Goal: Task Accomplishment & Management: Manage account settings

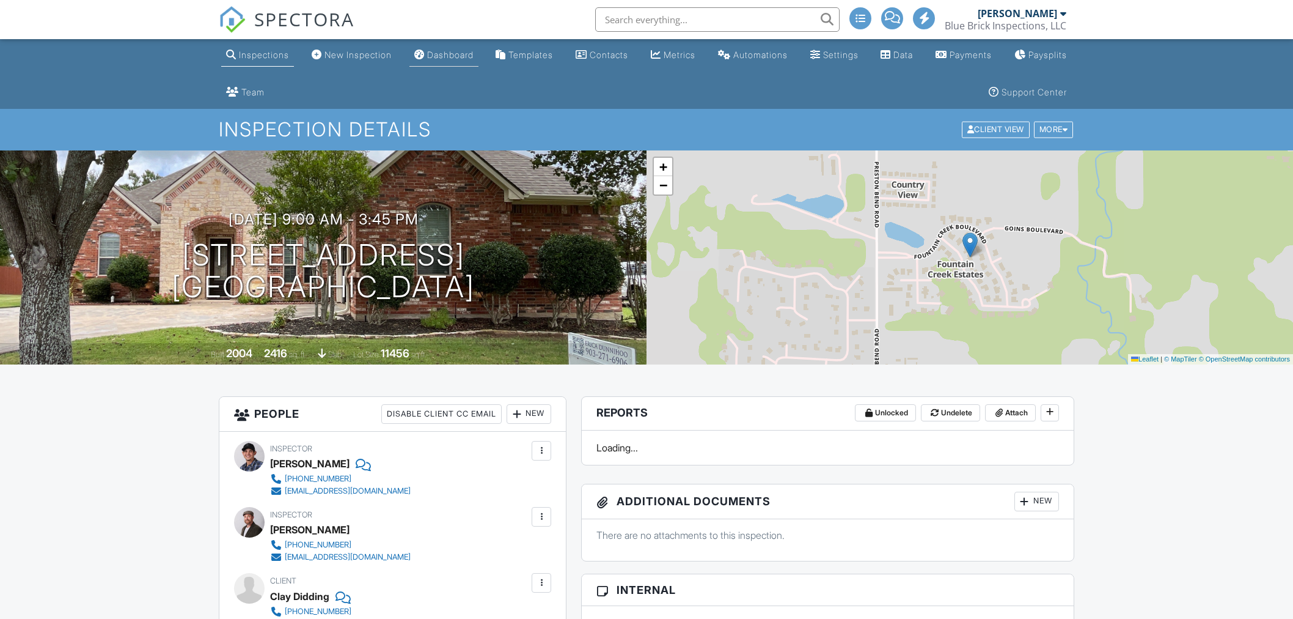
click at [463, 56] on div "Dashboard" at bounding box center [450, 55] width 46 height 10
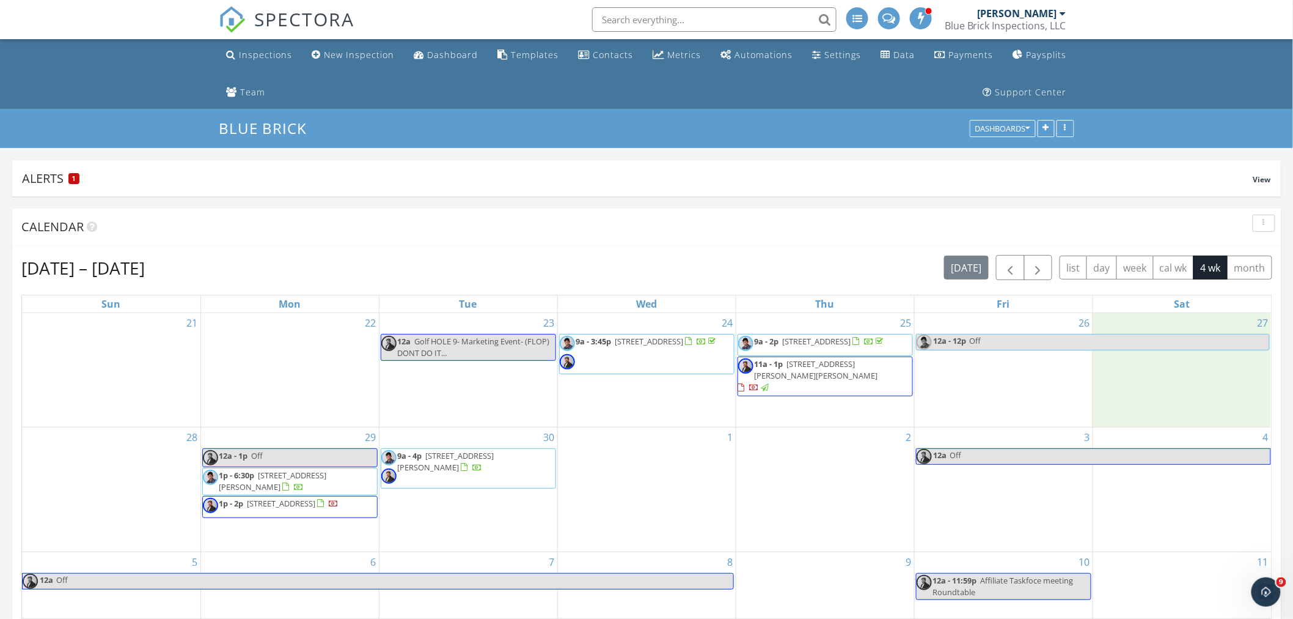
click at [1169, 370] on div "27" at bounding box center [1182, 370] width 178 height 114
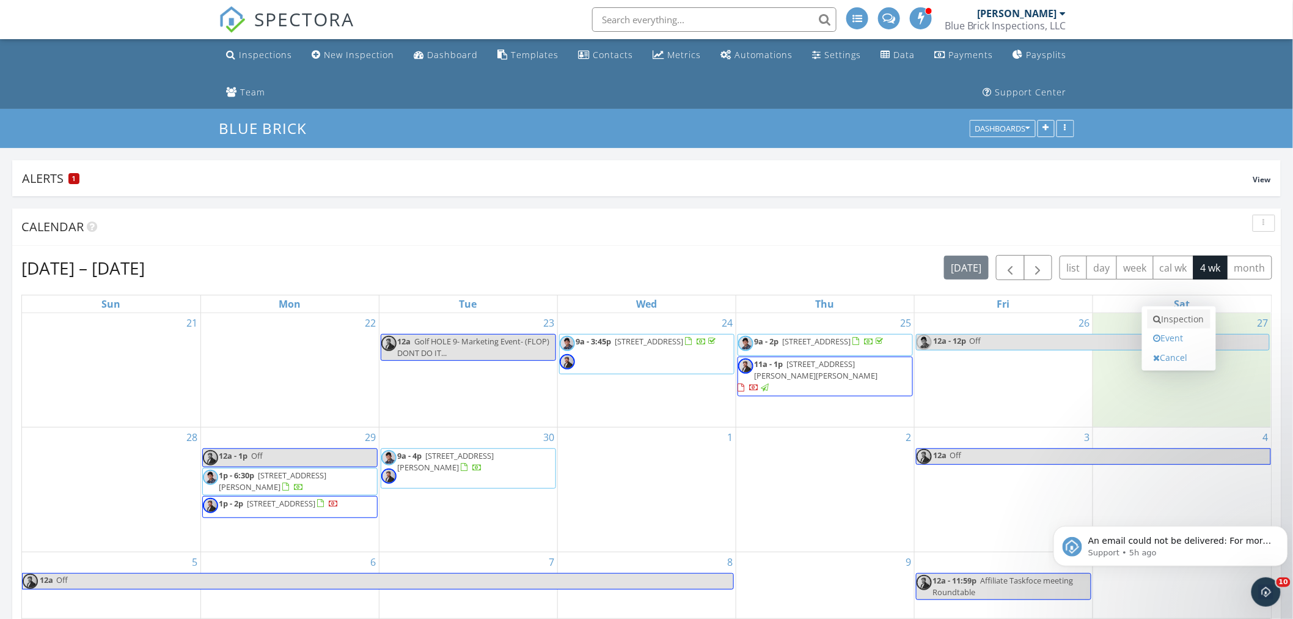
click at [1181, 322] on link "Inspection" at bounding box center [1179, 319] width 63 height 20
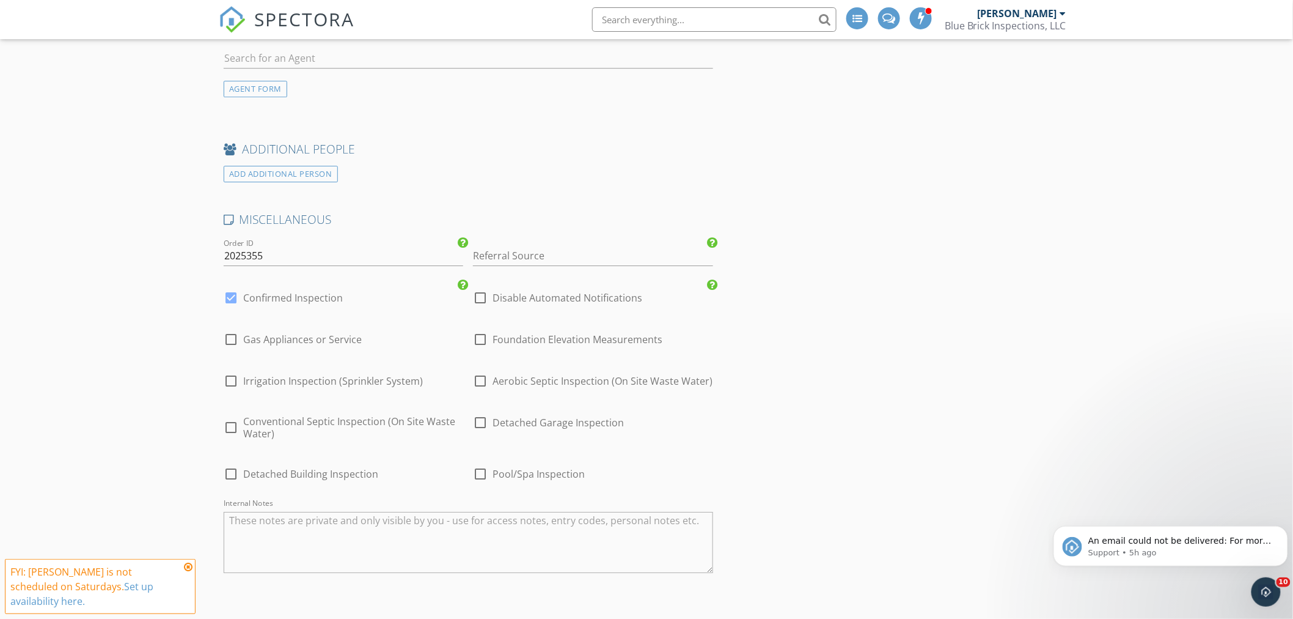
click at [229, 344] on div at bounding box center [231, 339] width 21 height 21
checkbox input "true"
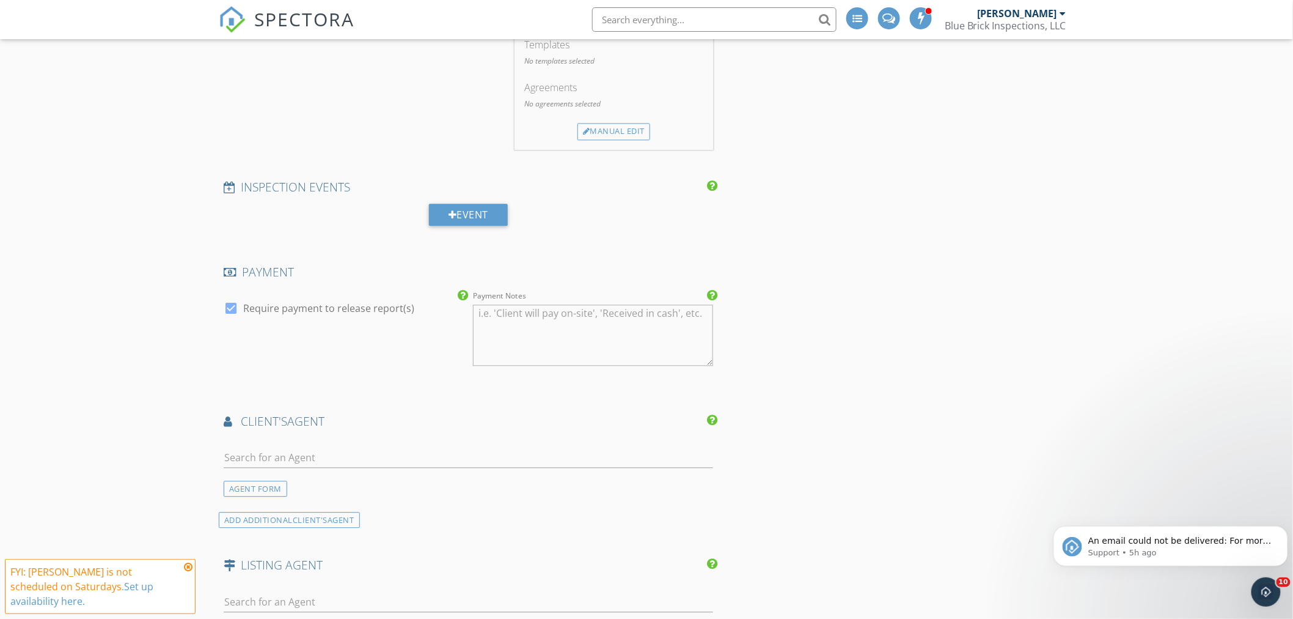
scroll to position [611, 0]
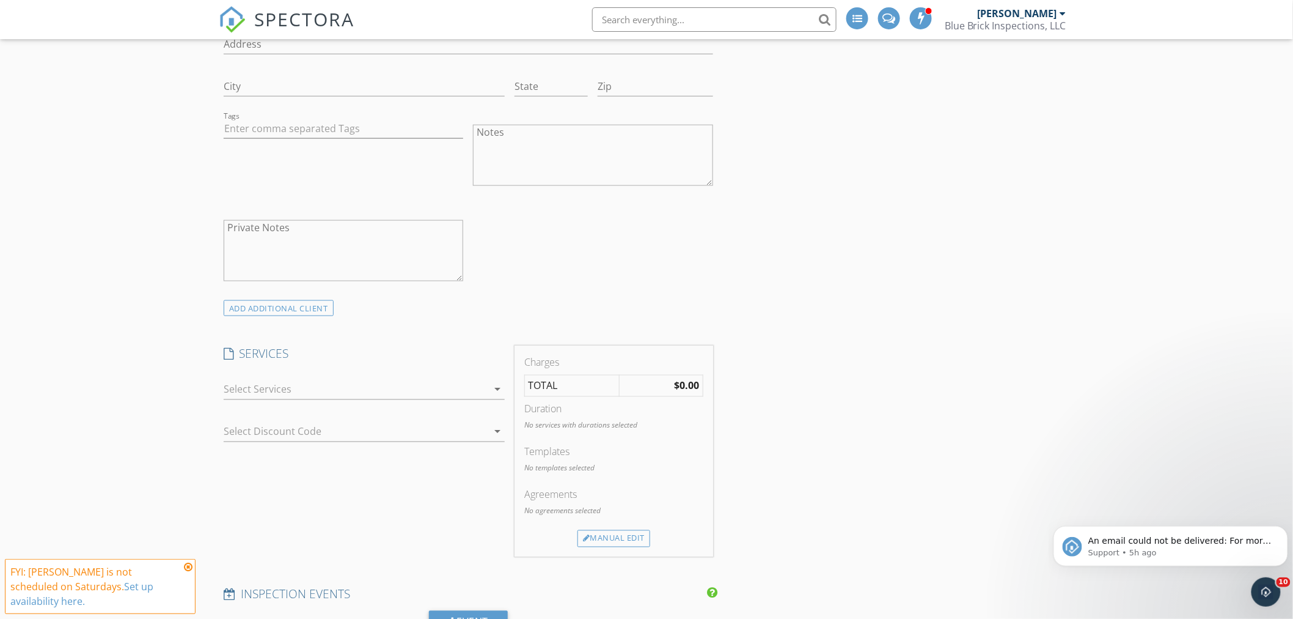
click at [362, 386] on div at bounding box center [356, 390] width 264 height 20
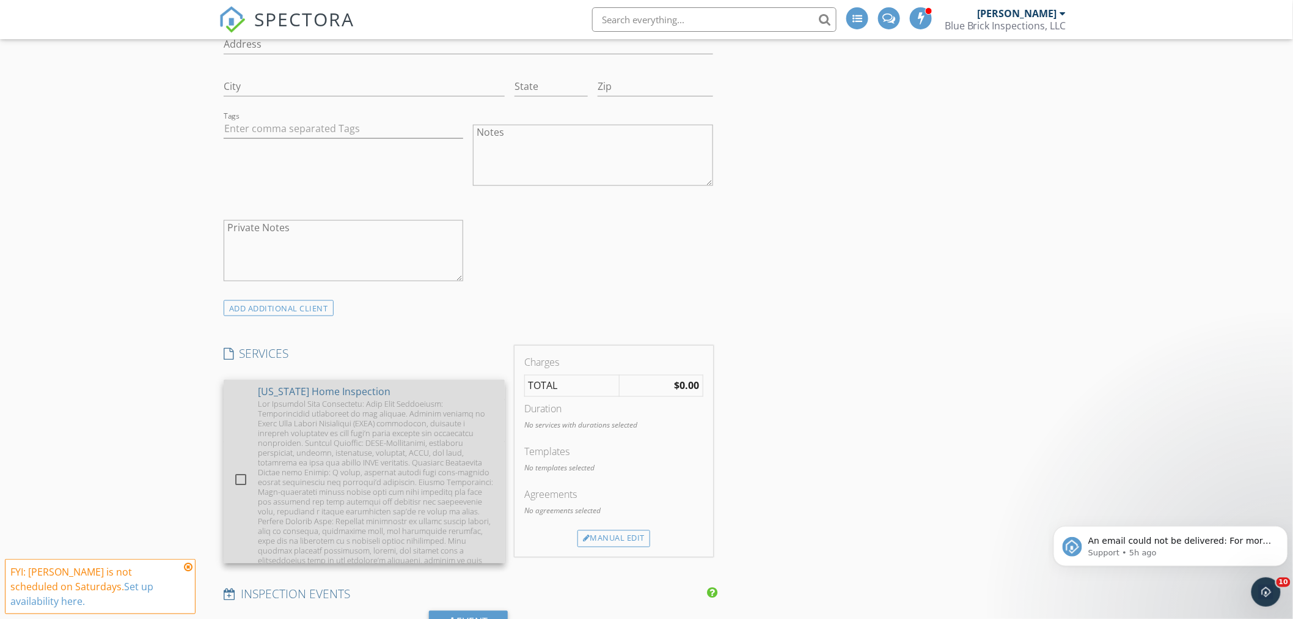
click at [356, 402] on div at bounding box center [376, 487] width 237 height 176
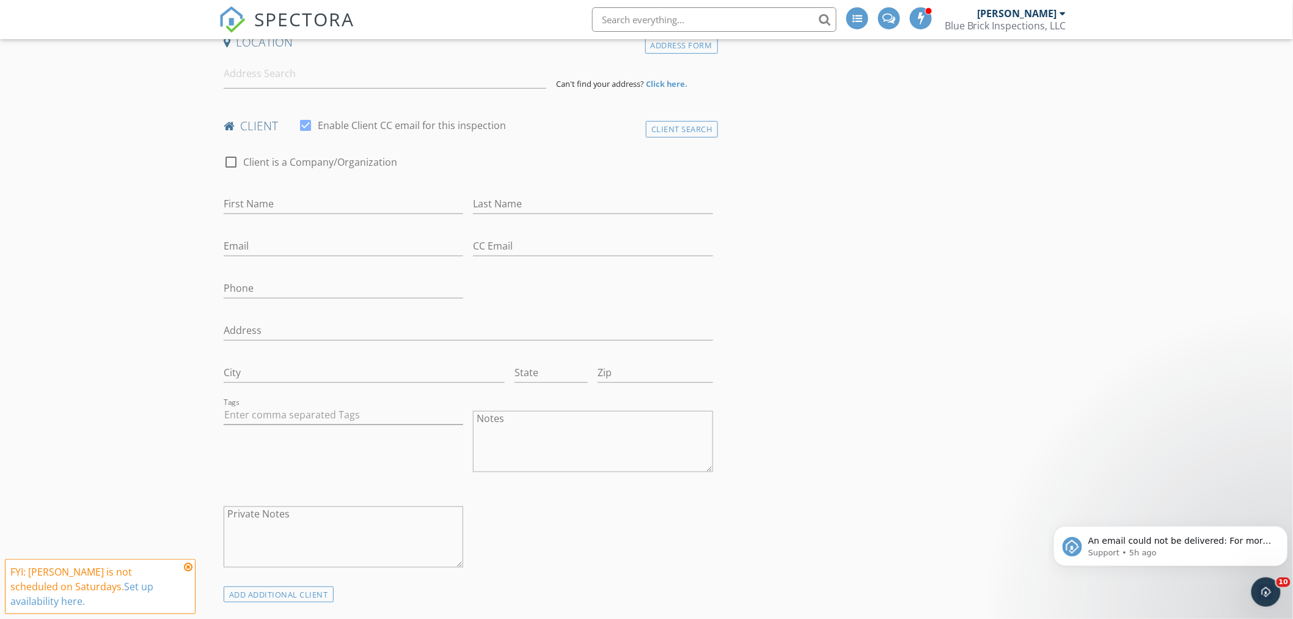
scroll to position [0, 0]
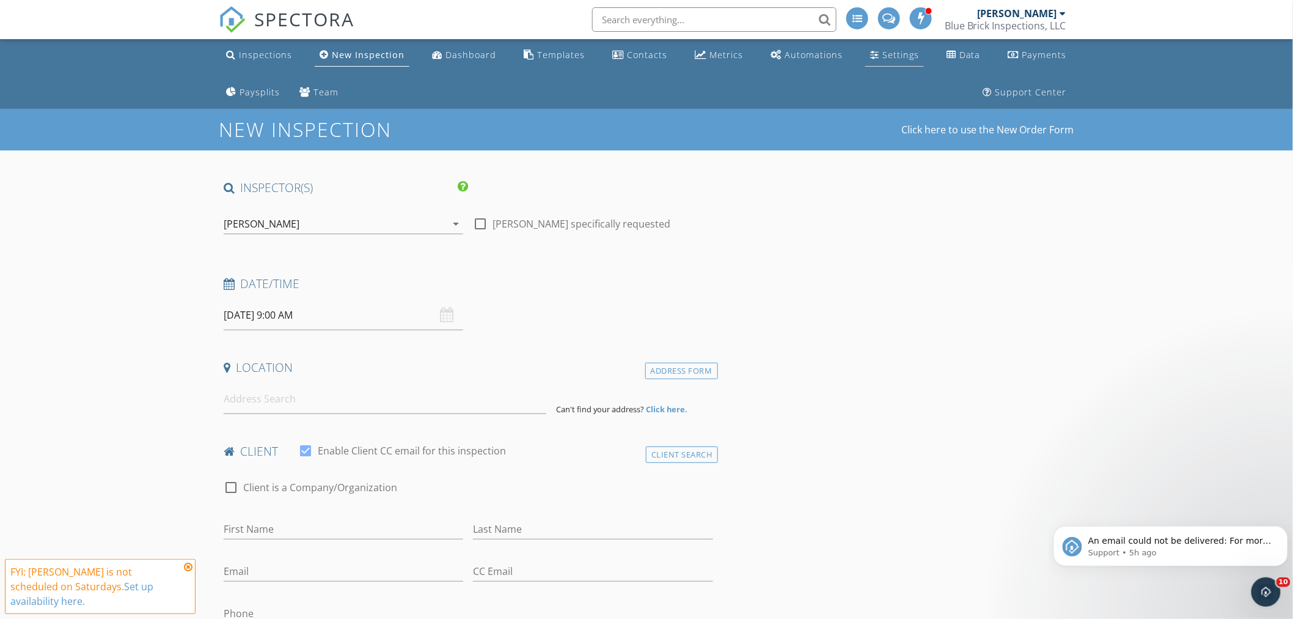
click at [883, 60] on div "Settings" at bounding box center [901, 55] width 37 height 12
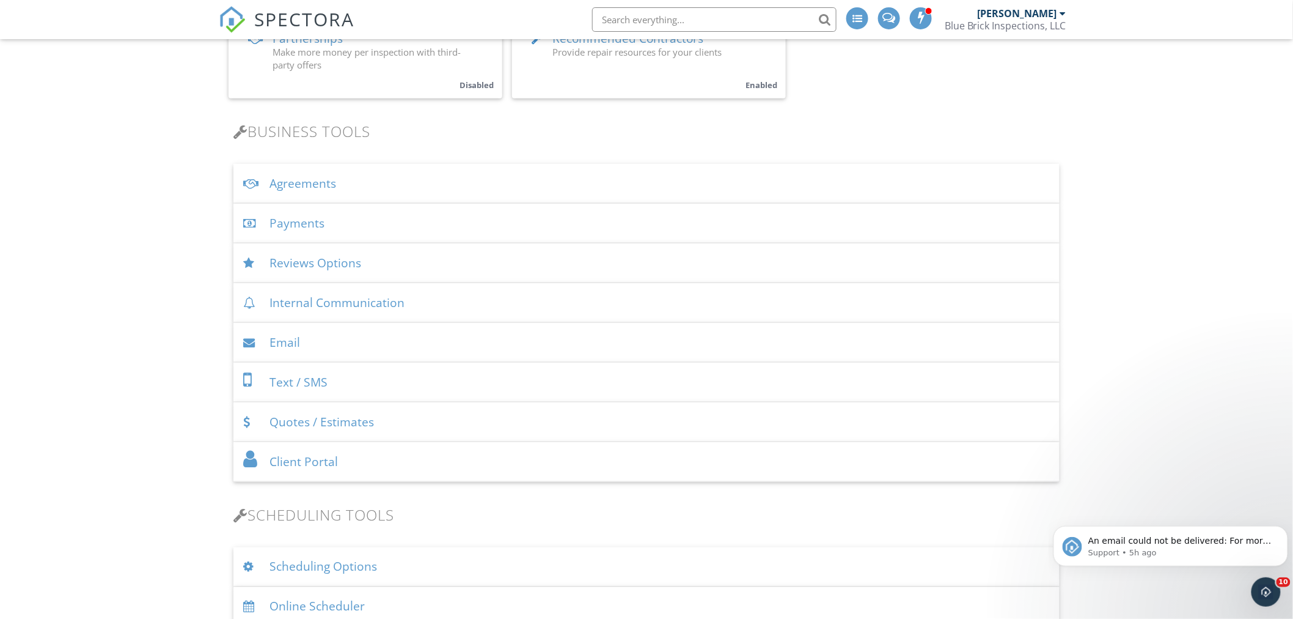
scroll to position [611, 0]
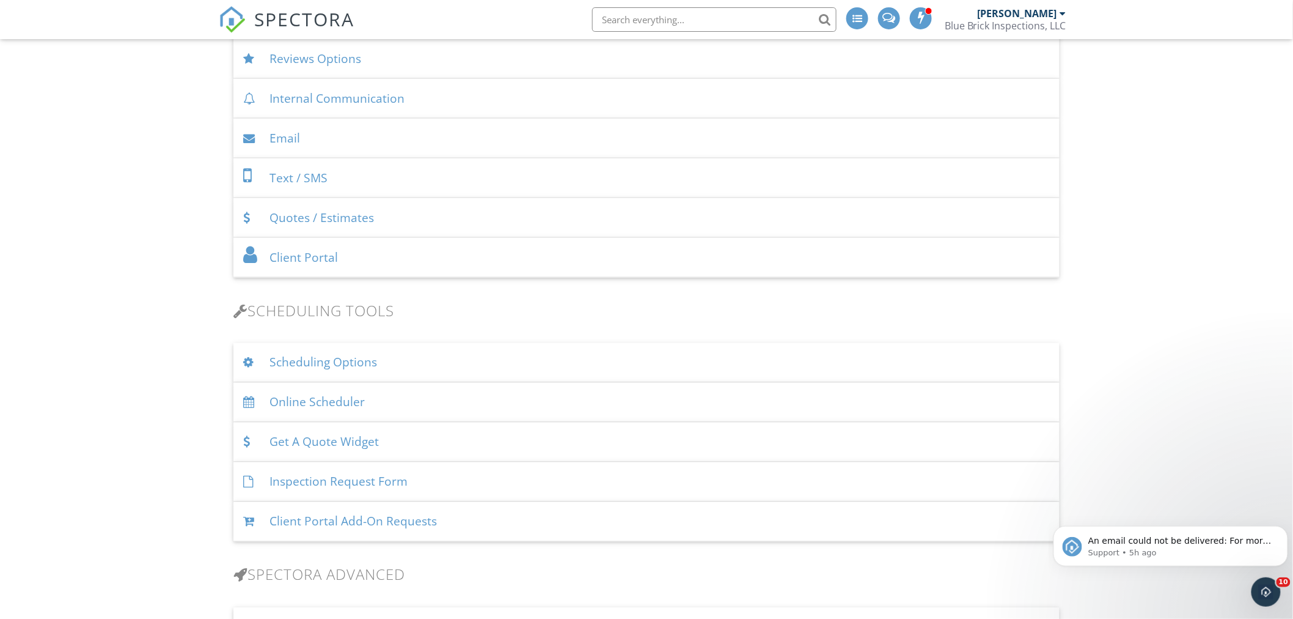
click at [325, 361] on div "Scheduling Options" at bounding box center [646, 363] width 826 height 40
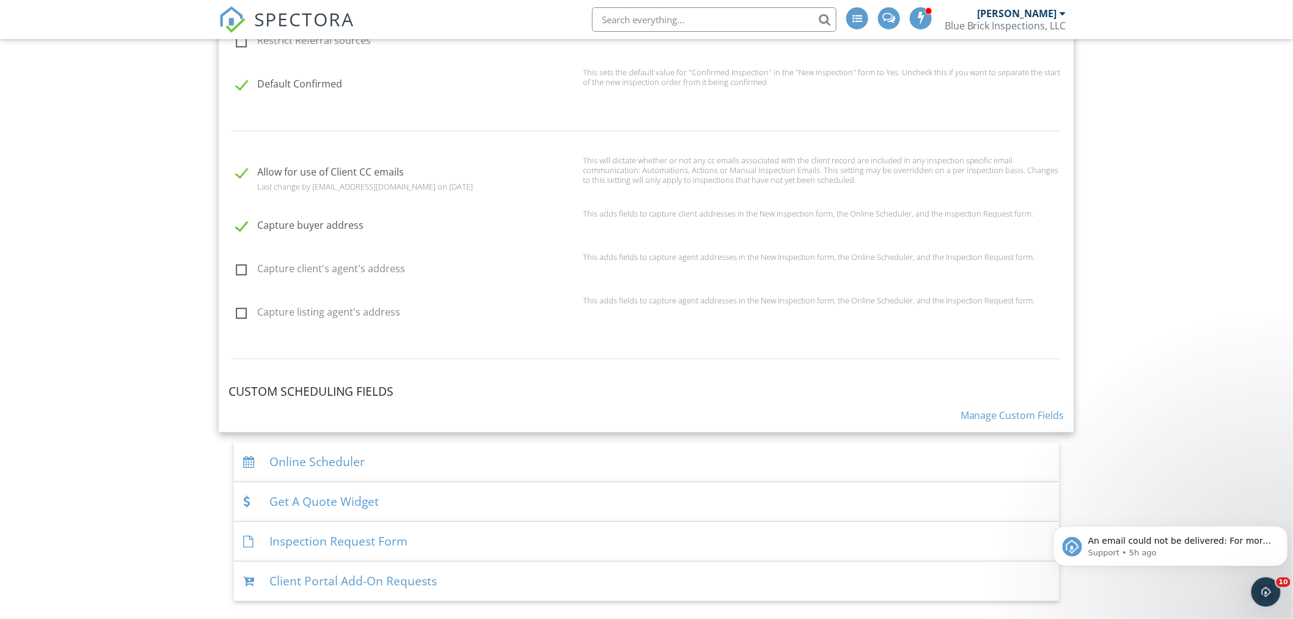
scroll to position [1086, 0]
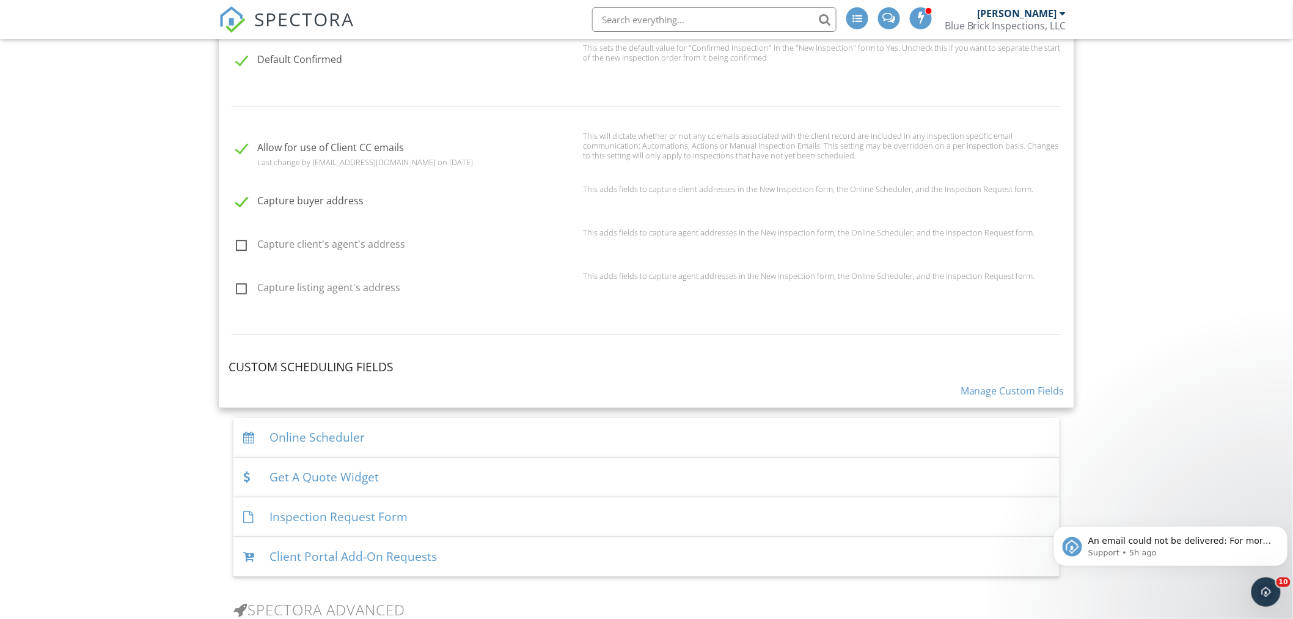
click at [993, 388] on link "Manage Custom Fields" at bounding box center [1013, 390] width 104 height 13
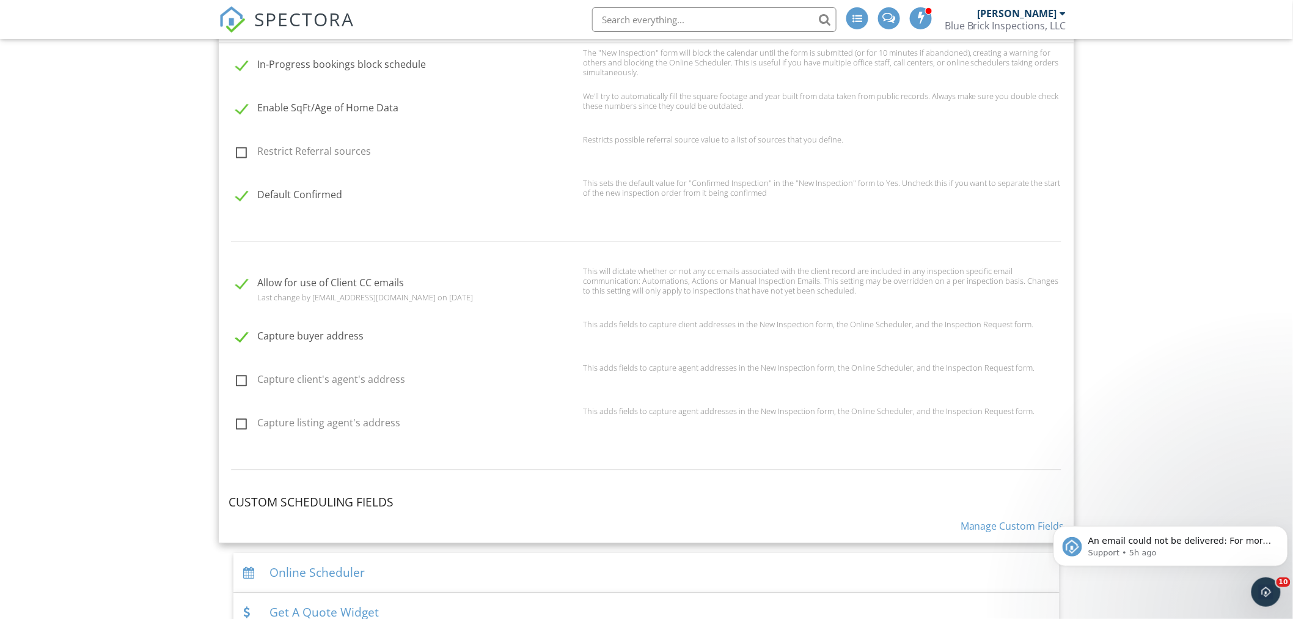
click at [1034, 520] on link "Manage Custom Fields" at bounding box center [1013, 526] width 104 height 13
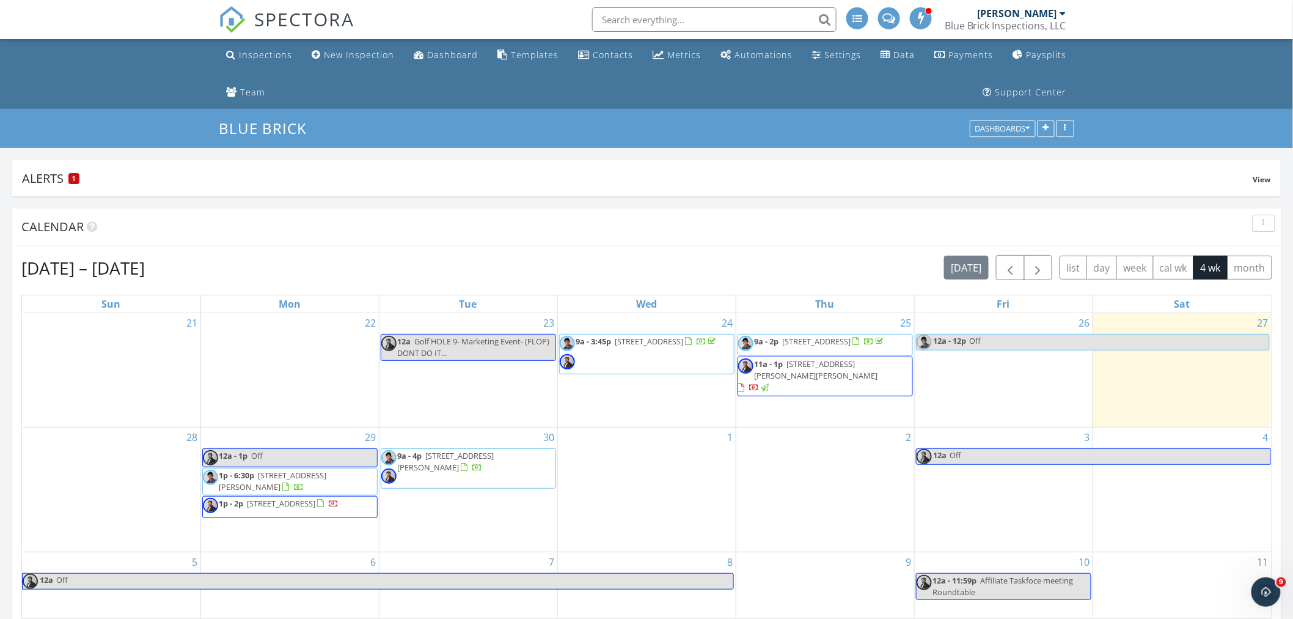
click at [1178, 386] on div "27" at bounding box center [1182, 370] width 178 height 114
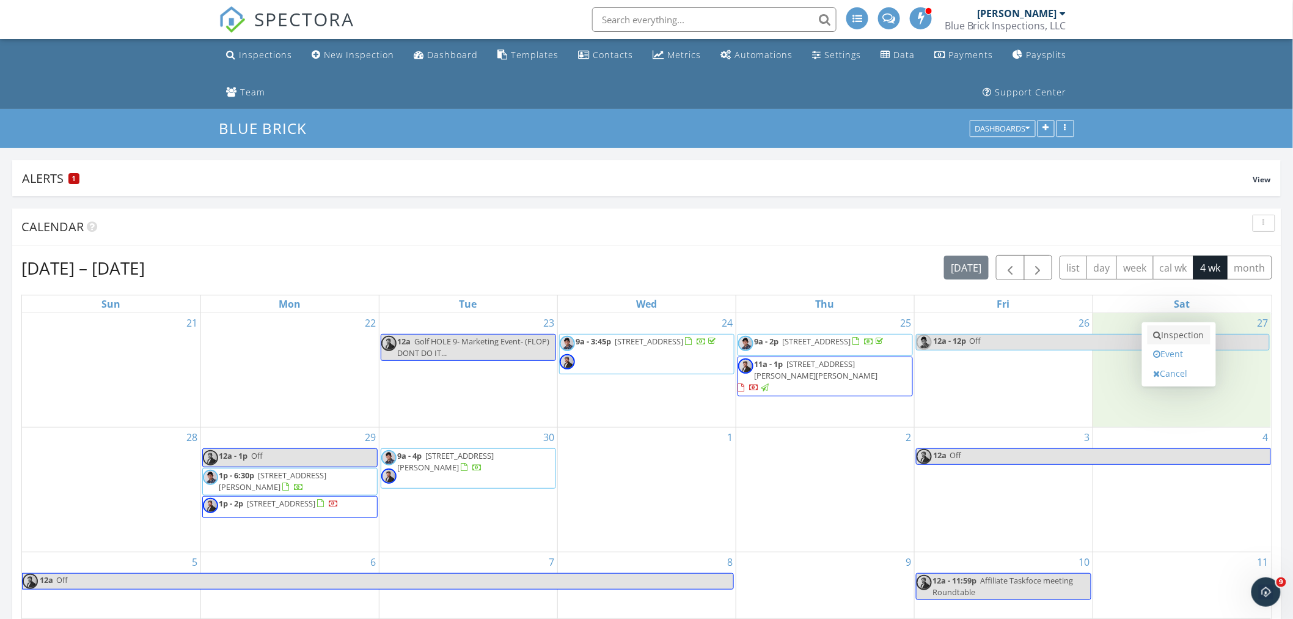
click at [1172, 339] on link "Inspection" at bounding box center [1179, 335] width 63 height 20
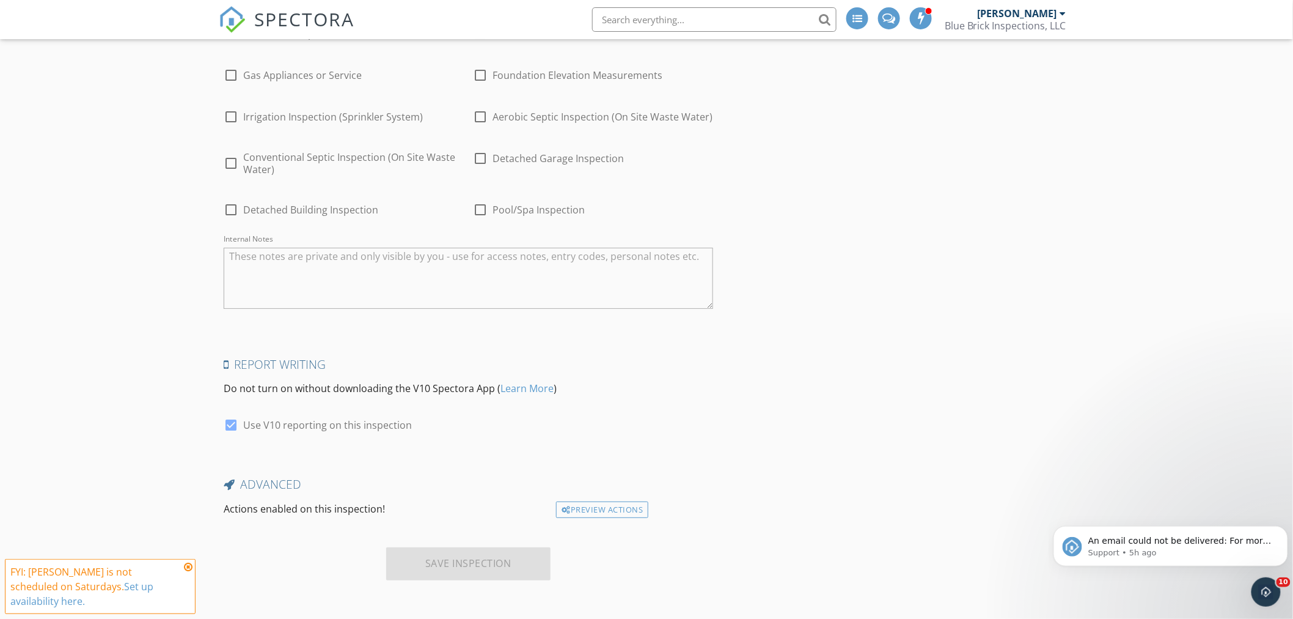
scroll to position [1622, 0]
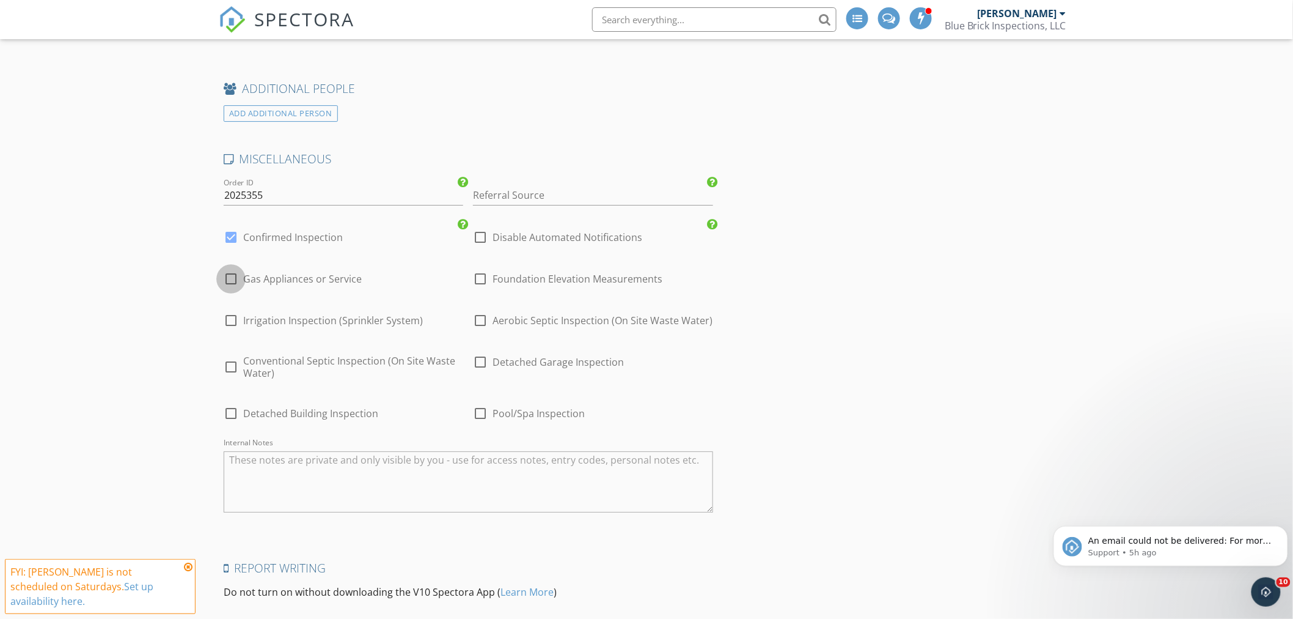
click at [233, 277] on div at bounding box center [231, 278] width 21 height 21
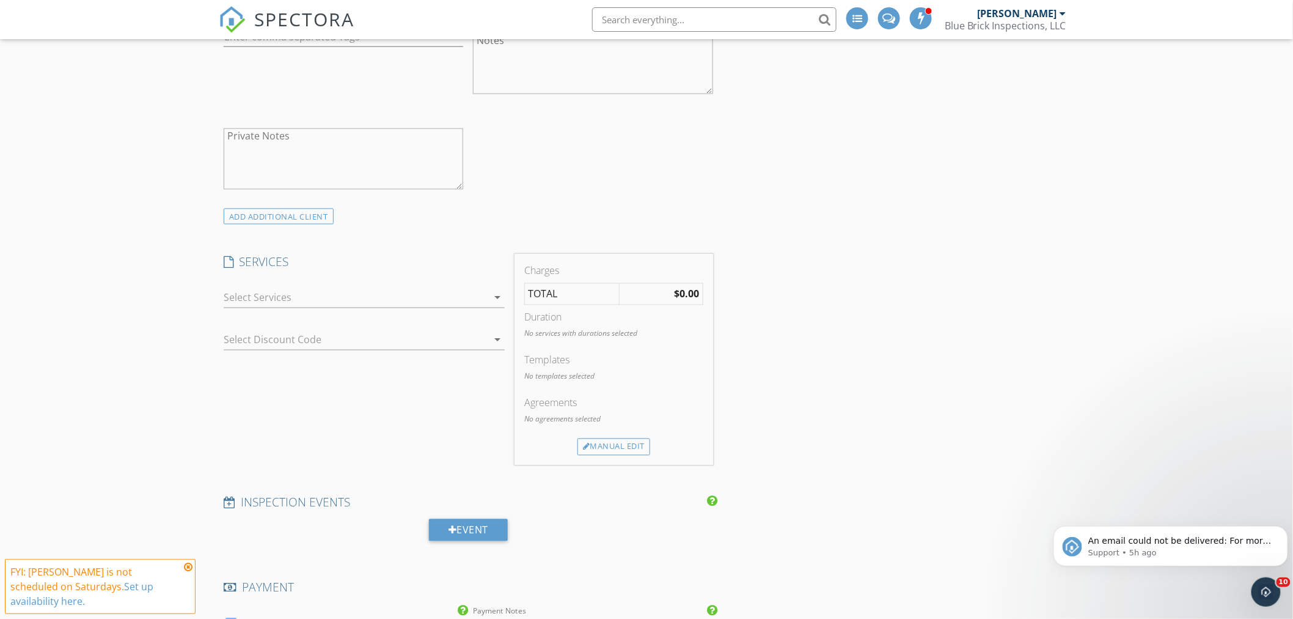
scroll to position [603, 0]
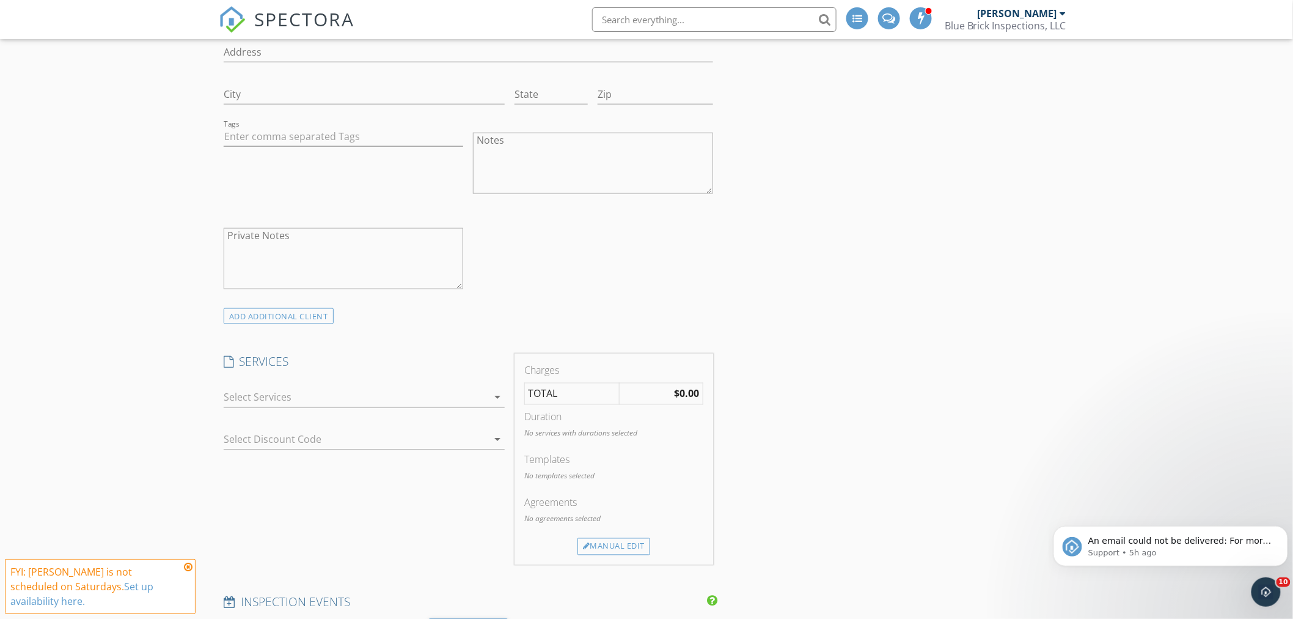
click at [361, 392] on div at bounding box center [356, 398] width 264 height 20
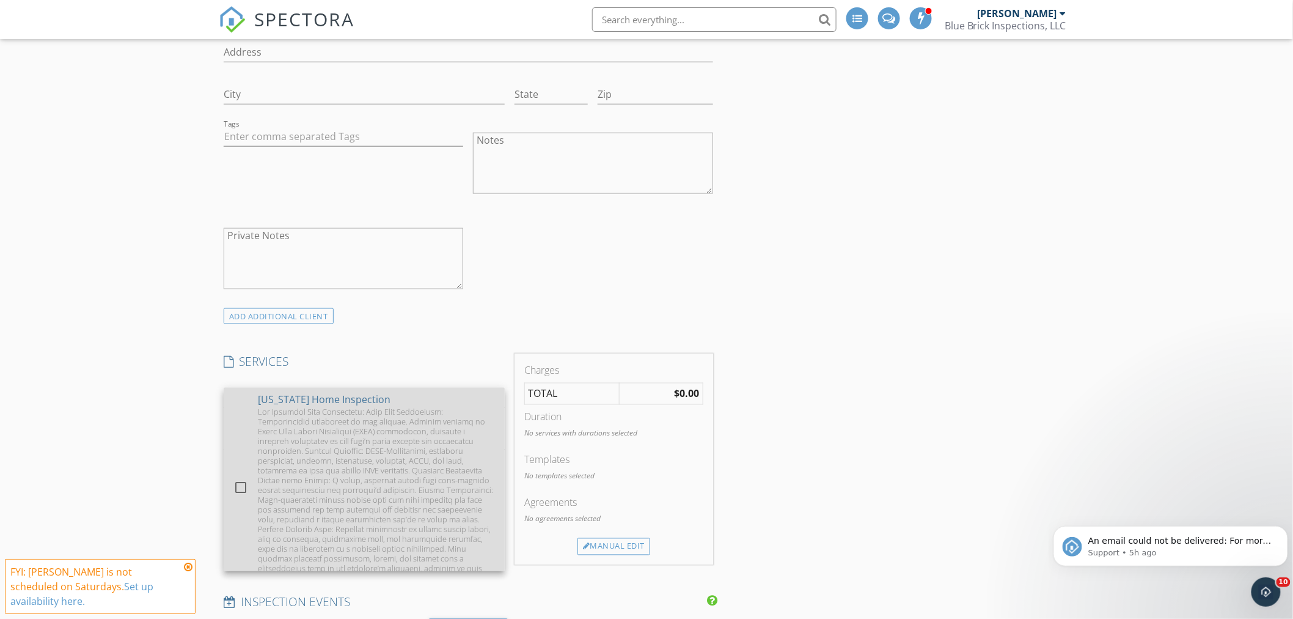
click at [315, 424] on div at bounding box center [376, 495] width 237 height 176
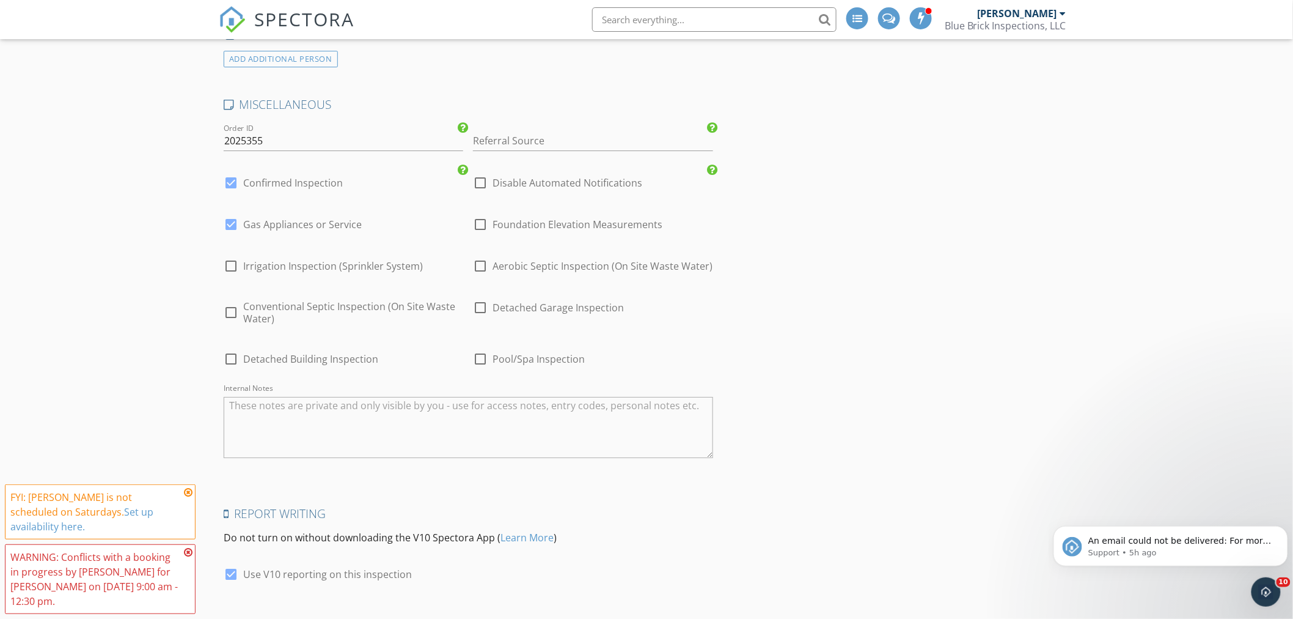
scroll to position [1554, 0]
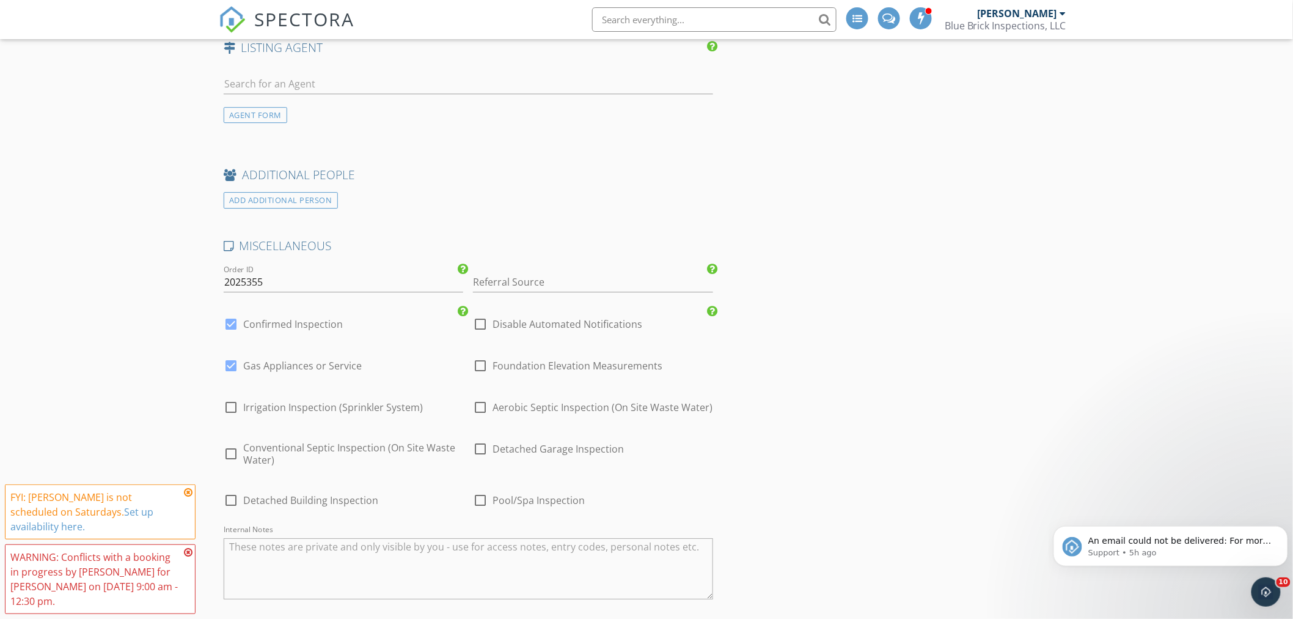
click at [235, 368] on div at bounding box center [231, 365] width 21 height 21
click at [227, 364] on div at bounding box center [231, 365] width 21 height 21
checkbox input "true"
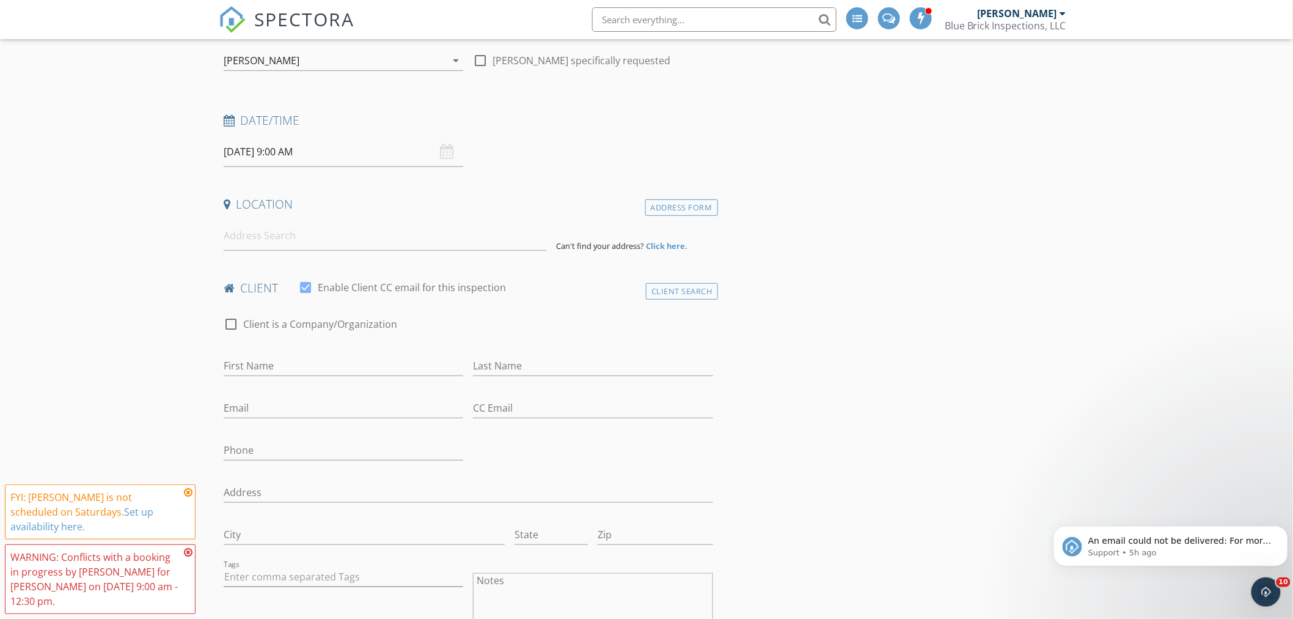
scroll to position [0, 0]
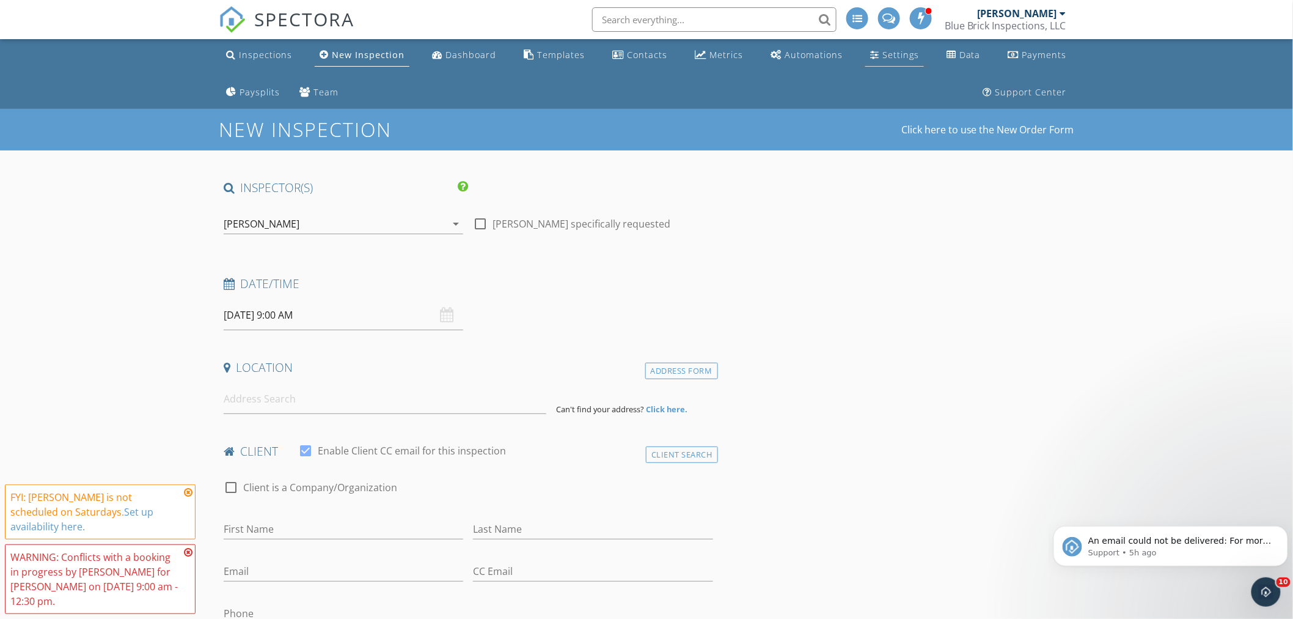
click at [883, 56] on div "Settings" at bounding box center [901, 55] width 37 height 12
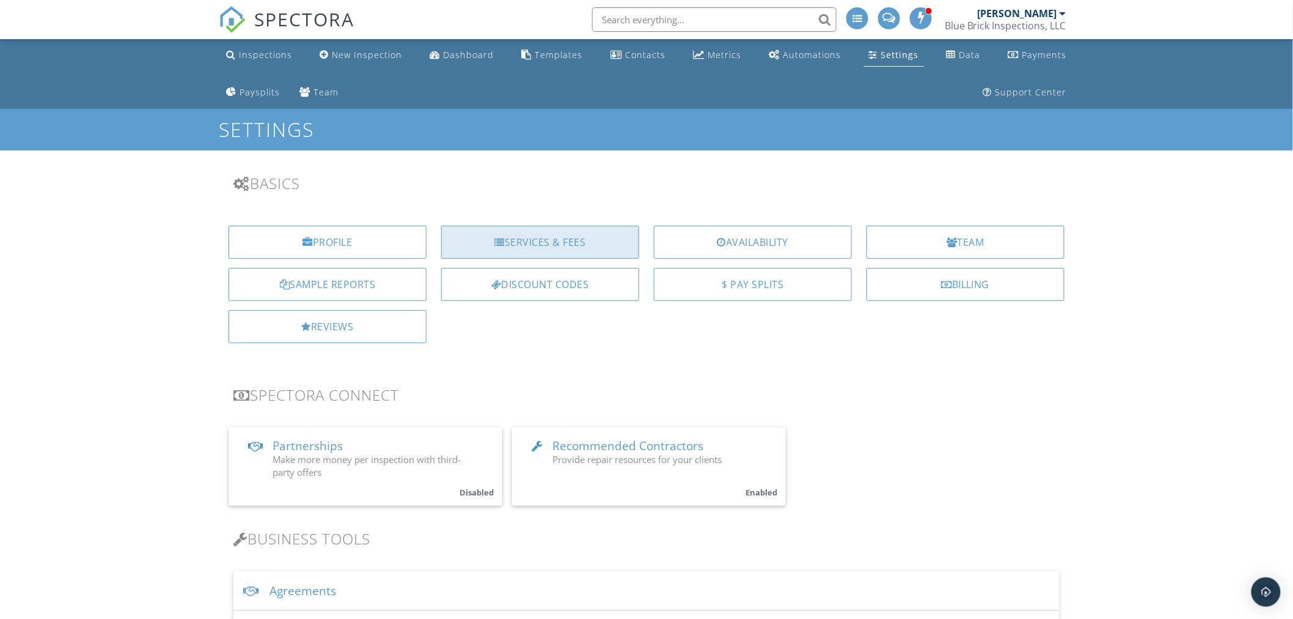
click at [538, 246] on div "Services & Fees" at bounding box center [540, 242] width 198 height 33
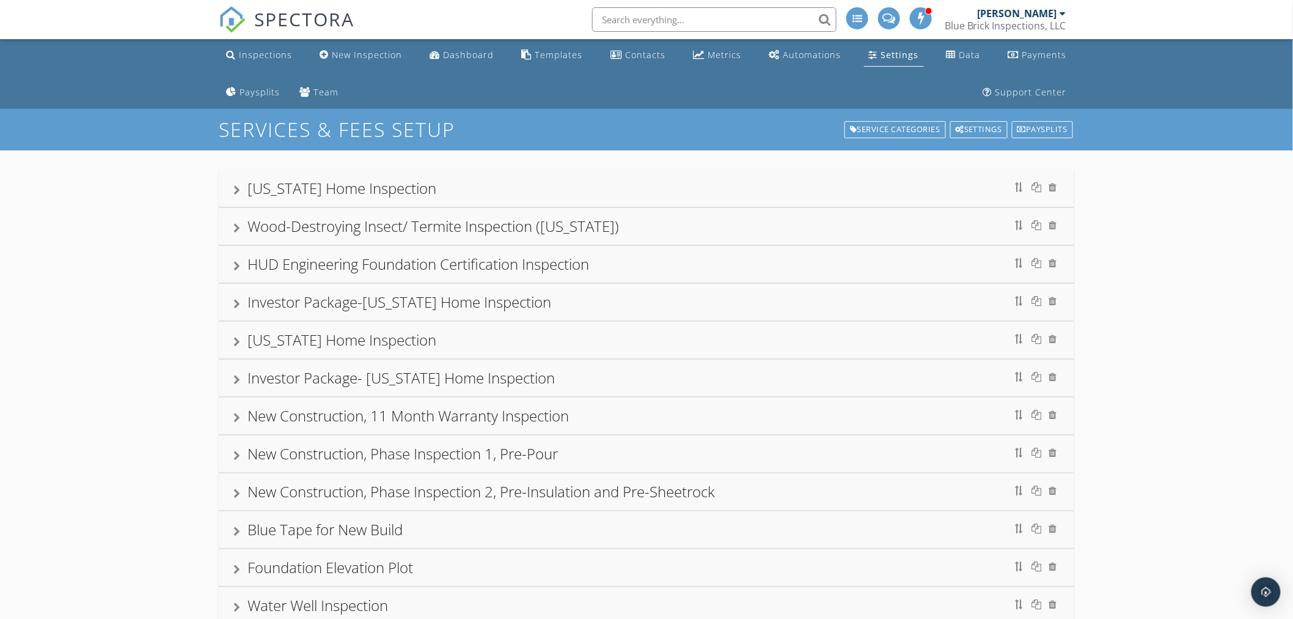
click at [241, 191] on div "[US_STATE] Home Inspection" at bounding box center [646, 188] width 826 height 22
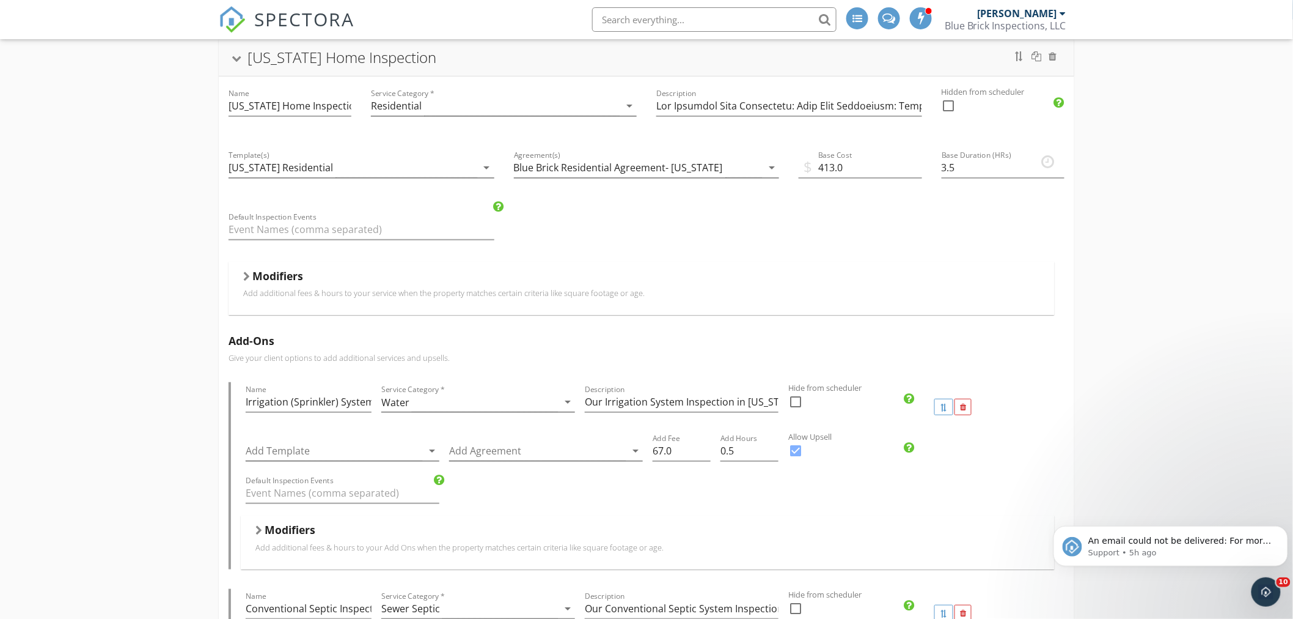
scroll to position [136, 0]
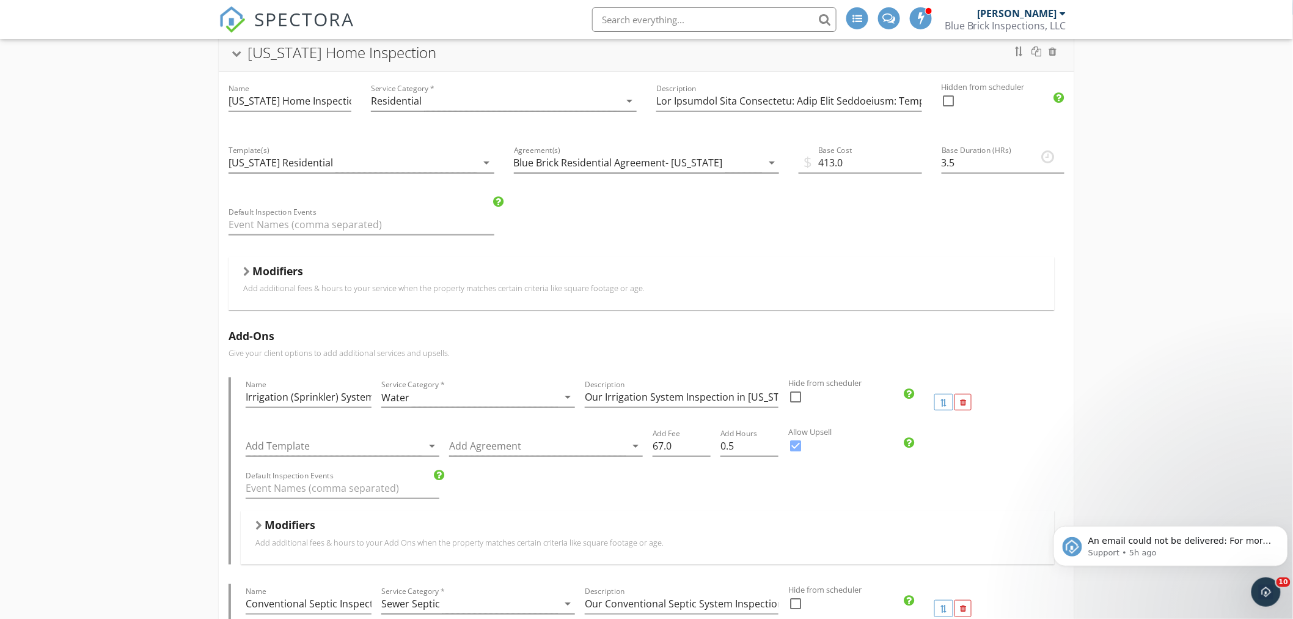
click at [259, 527] on div at bounding box center [258, 525] width 7 height 10
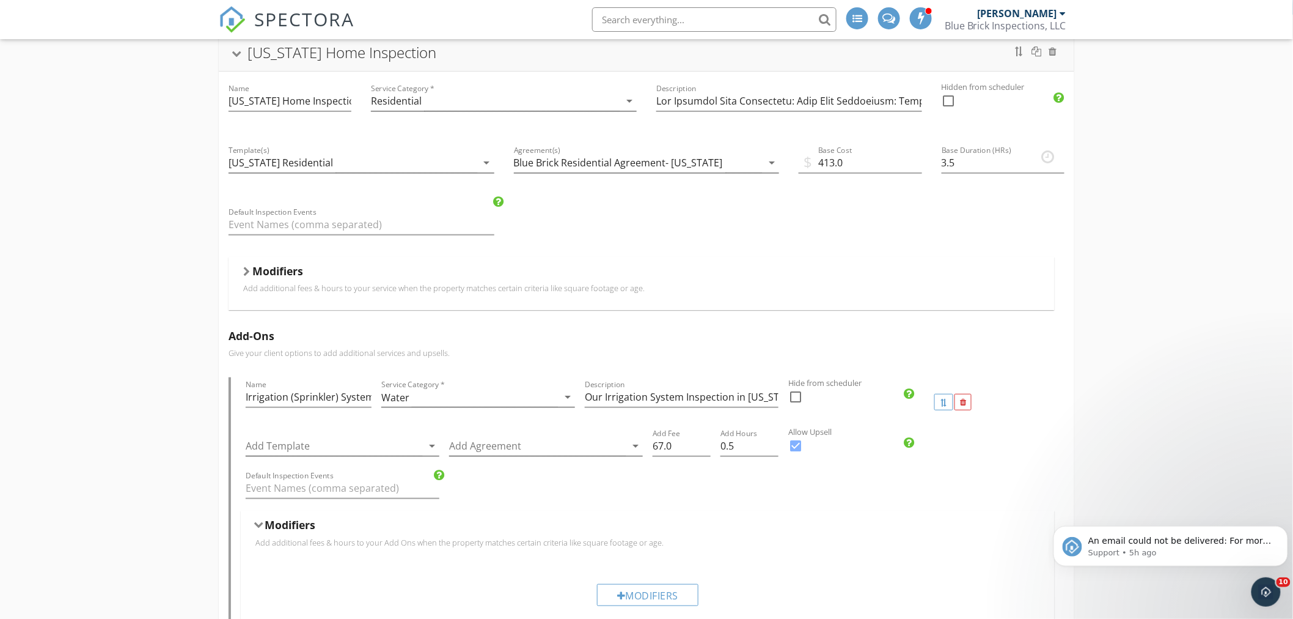
click at [260, 524] on div at bounding box center [259, 525] width 10 height 7
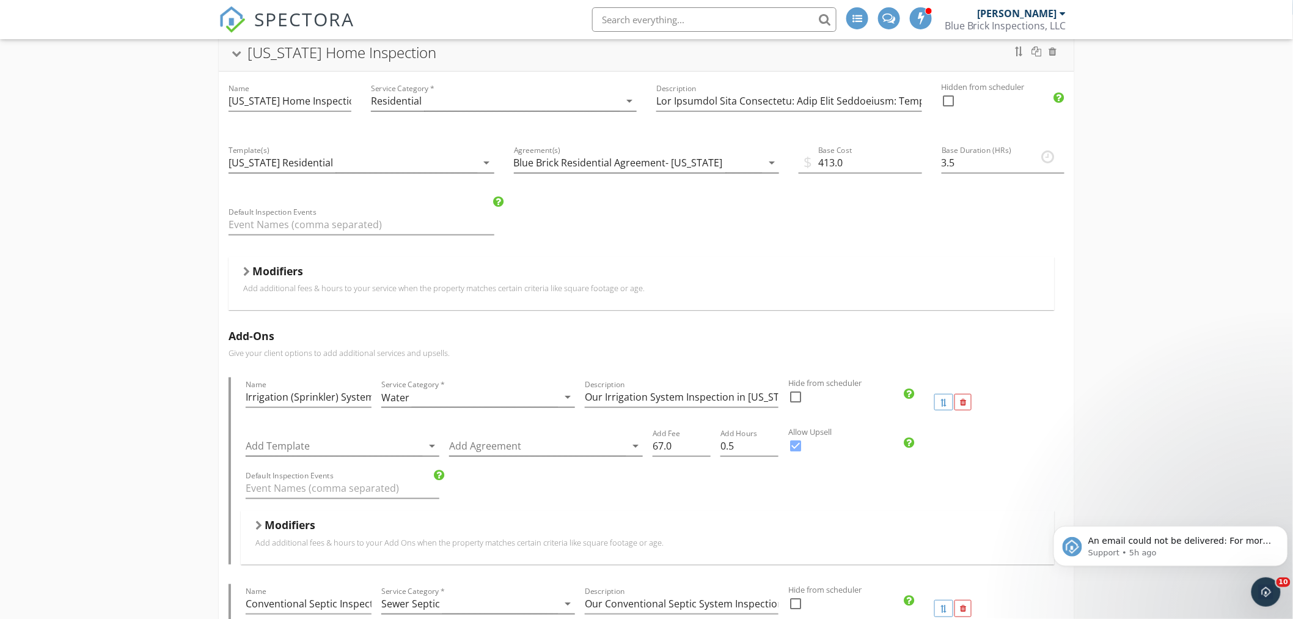
click at [251, 271] on div "Modifiers" at bounding box center [641, 273] width 797 height 19
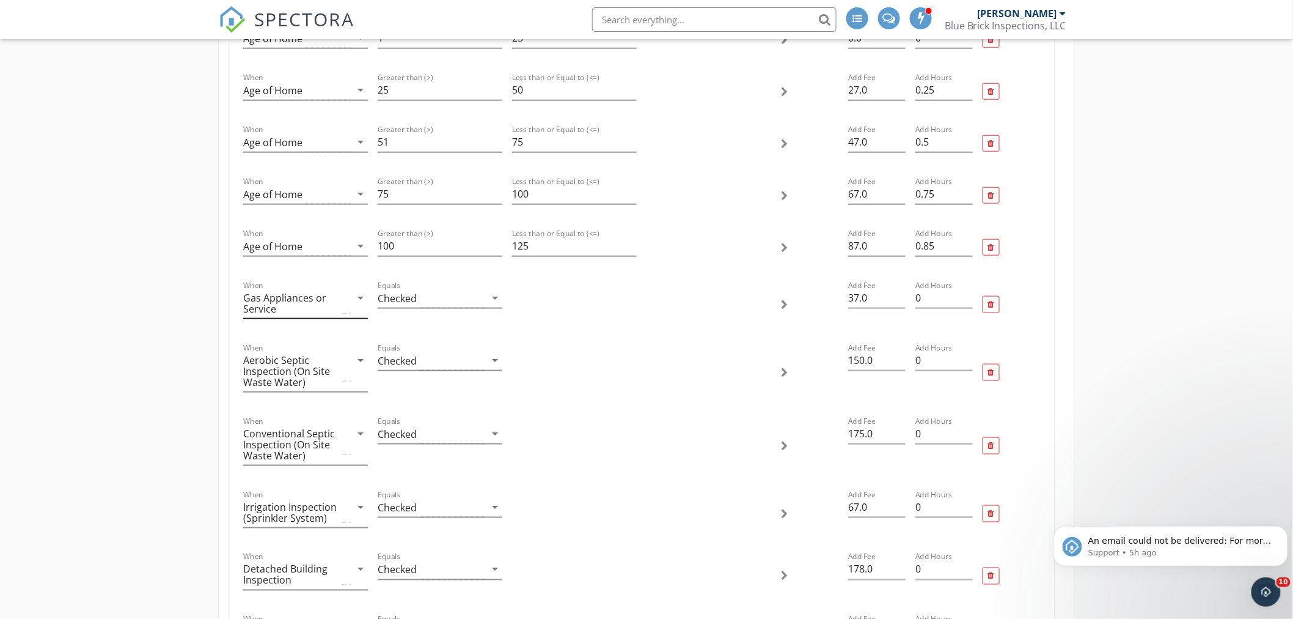
scroll to position [475, 0]
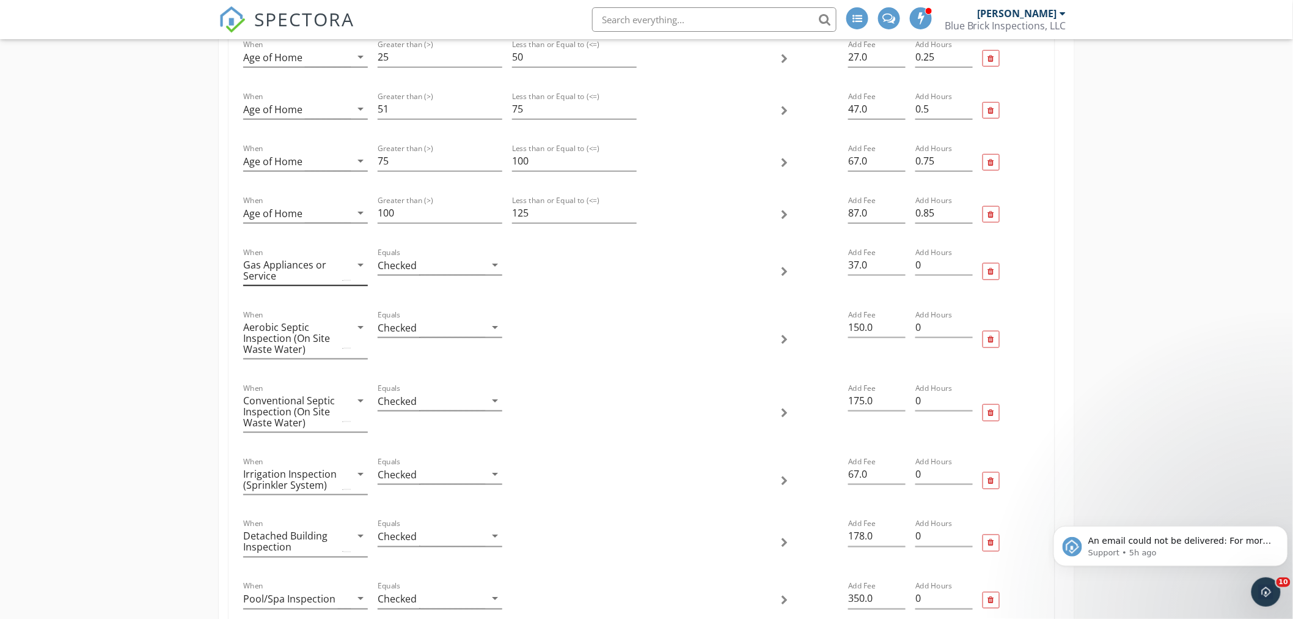
click at [342, 275] on div "Gas Appliances or Service" at bounding box center [297, 270] width 108 height 31
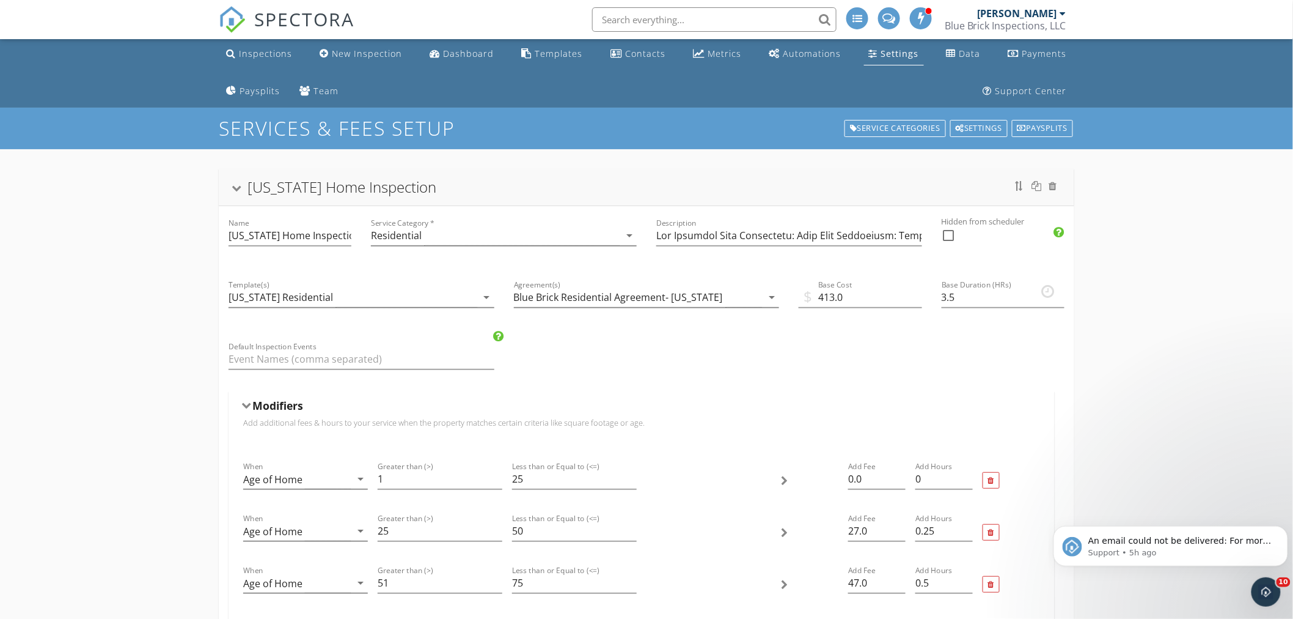
scroll to position [0, 0]
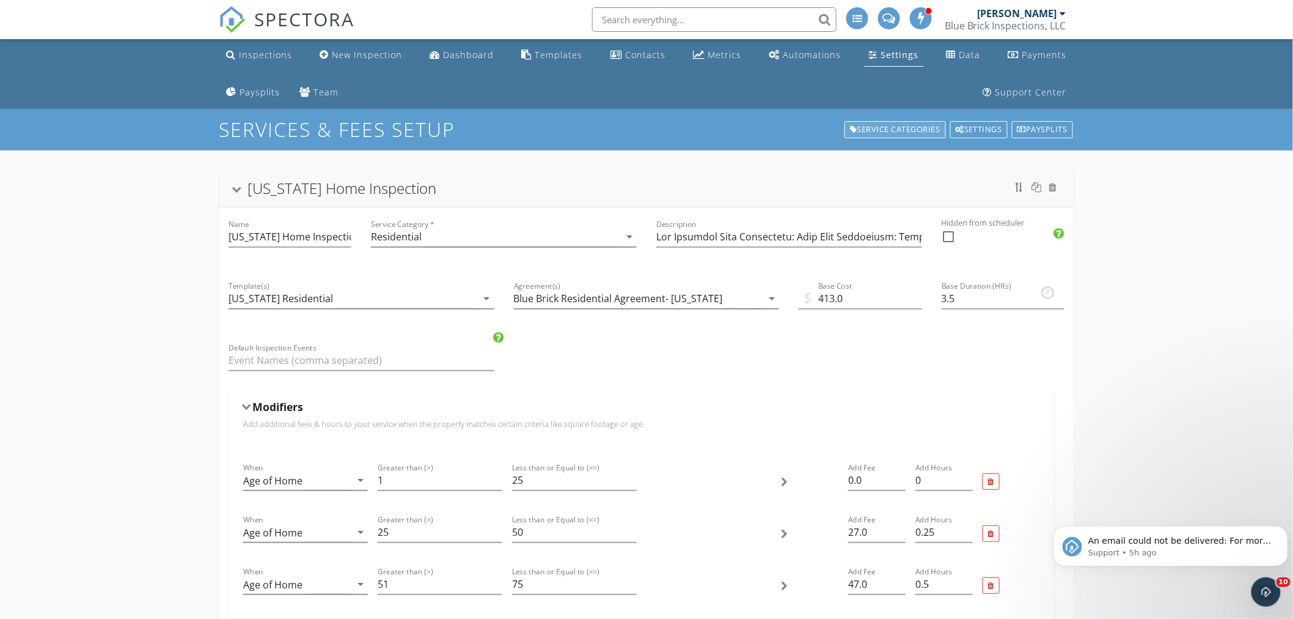
click at [907, 133] on div "Service Categories" at bounding box center [895, 129] width 101 height 17
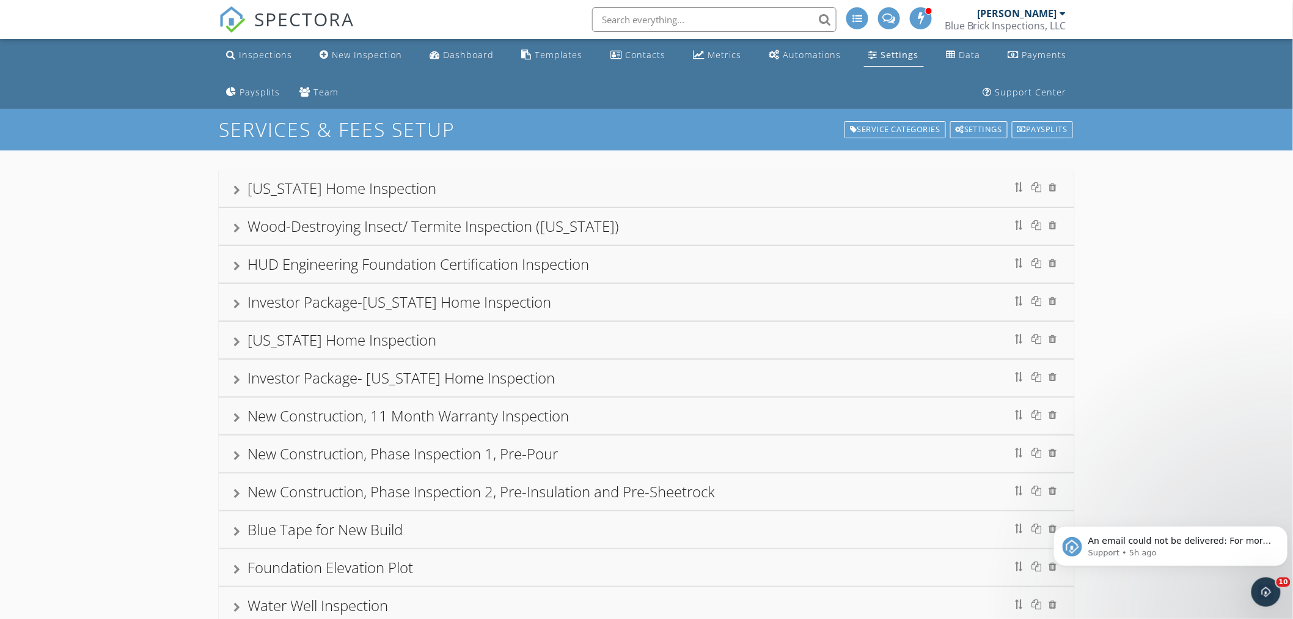
click at [881, 58] on div "Settings" at bounding box center [900, 55] width 38 height 12
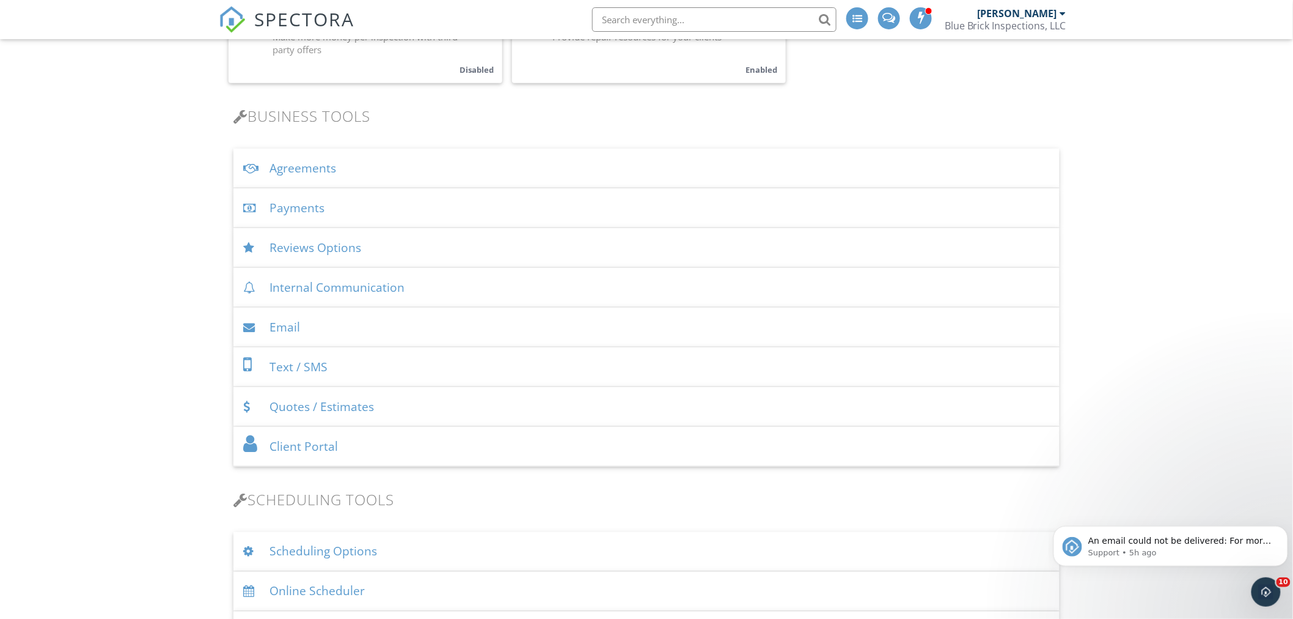
scroll to position [679, 0]
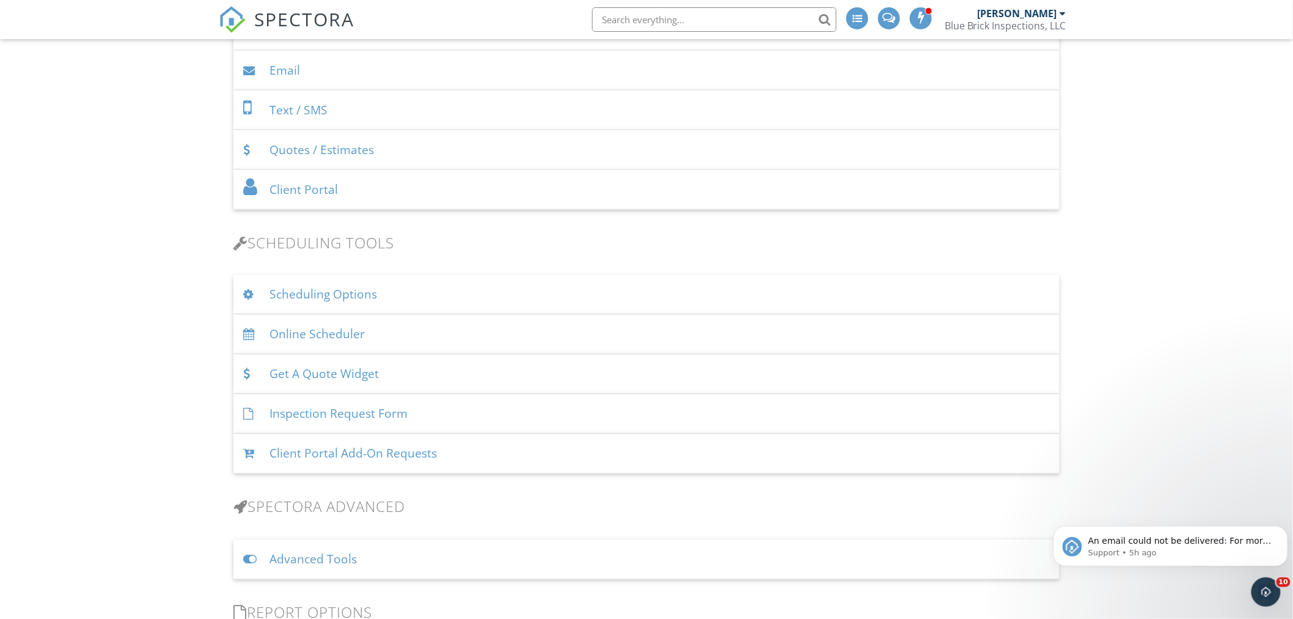
click at [346, 286] on div "Scheduling Options" at bounding box center [646, 295] width 826 height 40
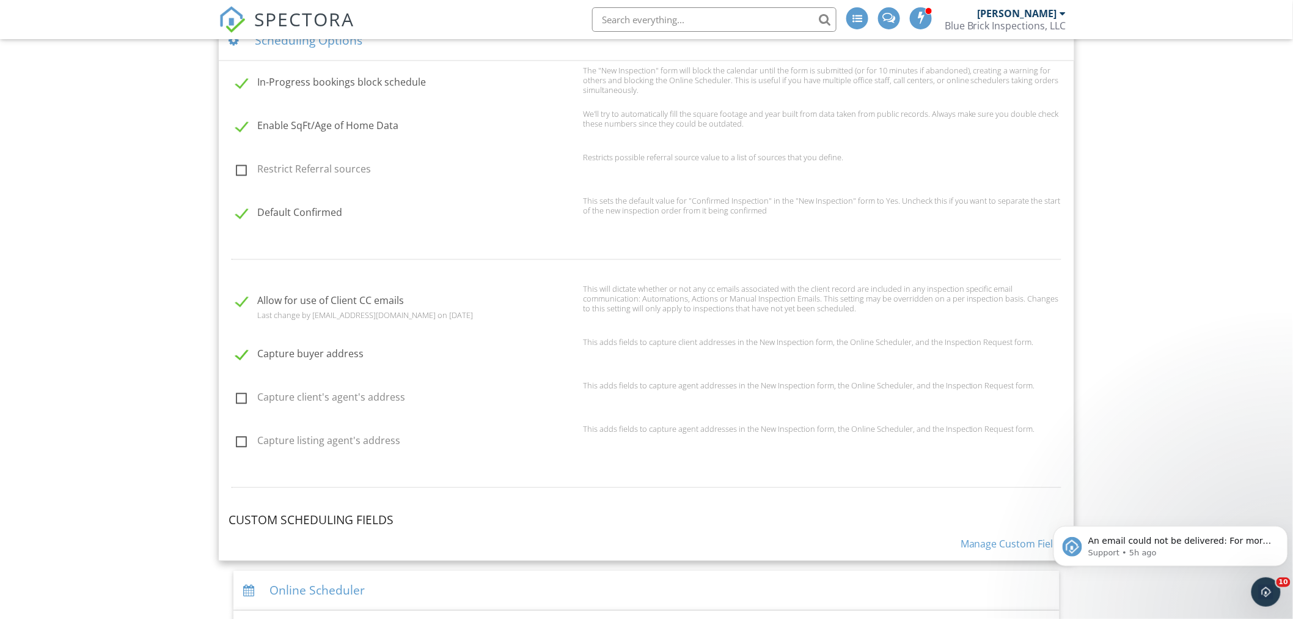
scroll to position [950, 0]
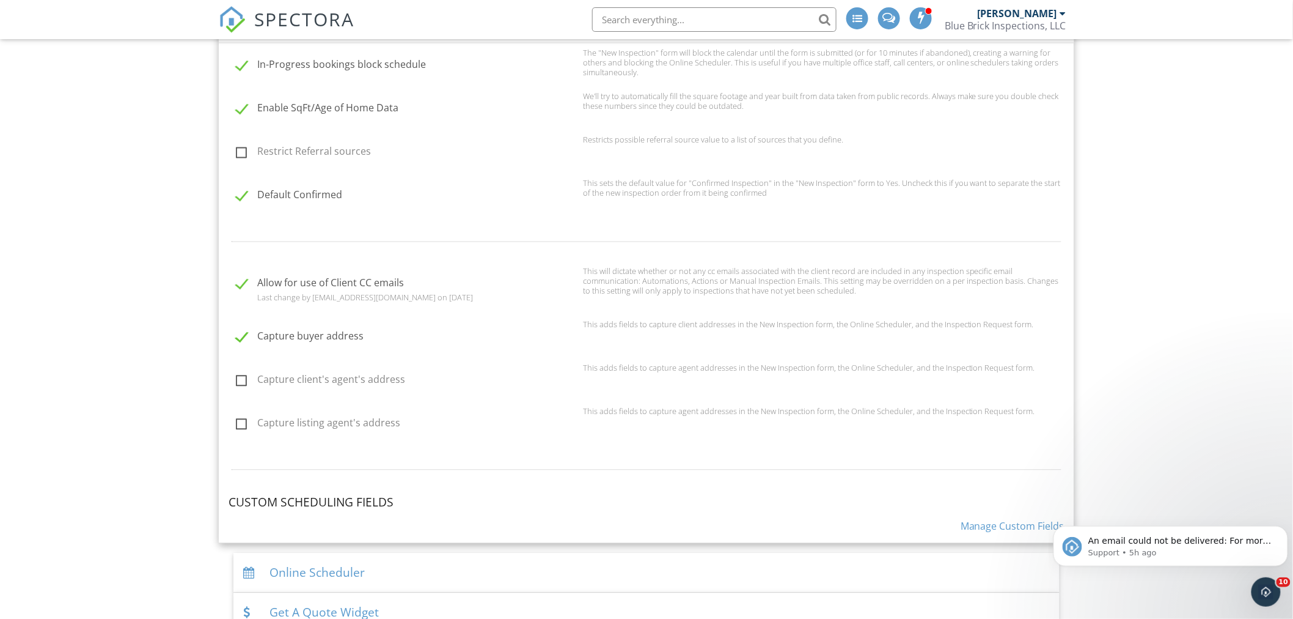
click at [1007, 521] on link "Manage Custom Fields" at bounding box center [1013, 526] width 104 height 13
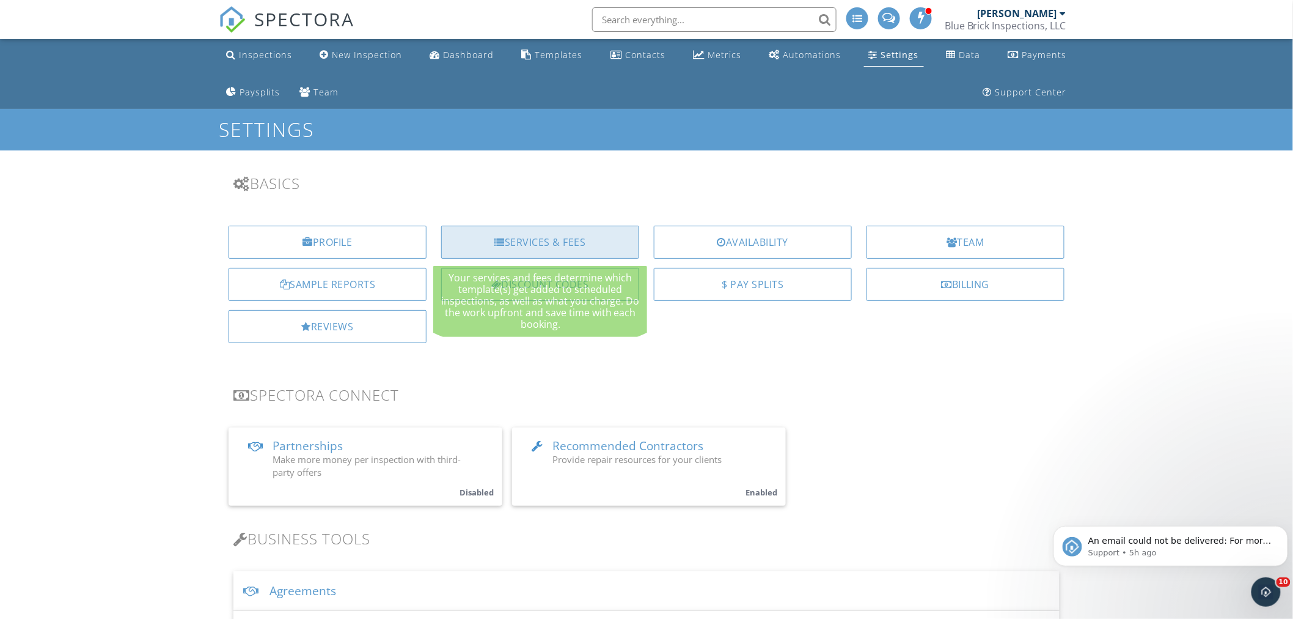
click at [540, 246] on div "Services & Fees" at bounding box center [540, 242] width 198 height 33
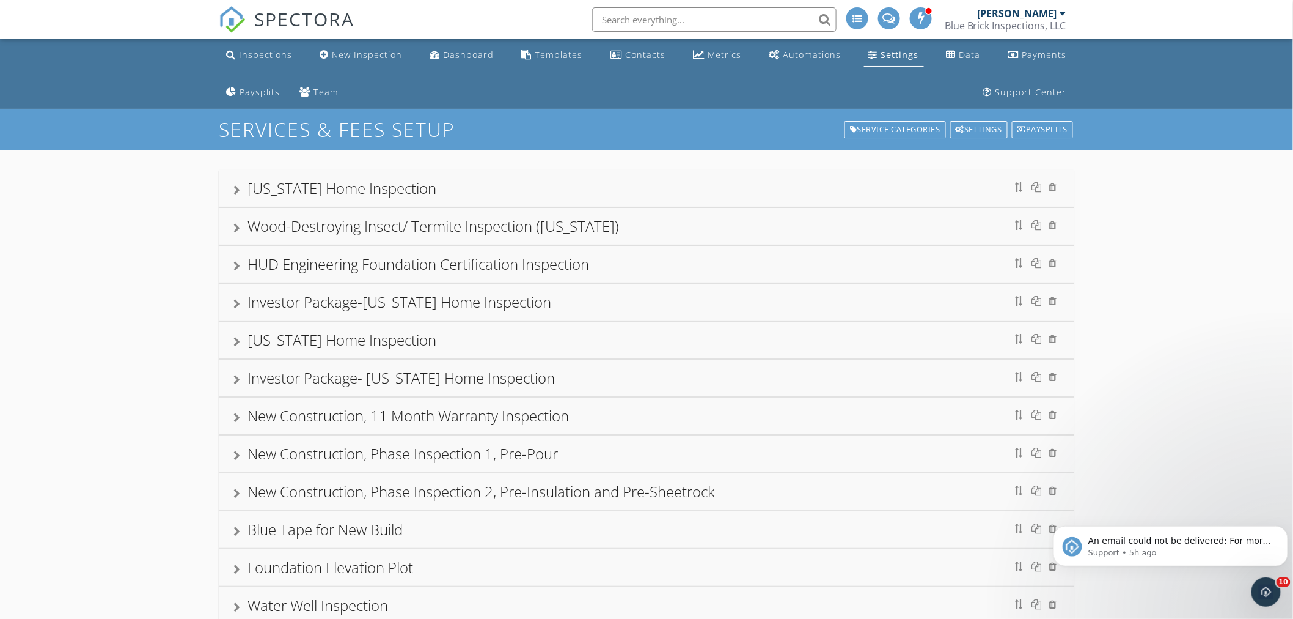
click at [237, 187] on div at bounding box center [236, 190] width 7 height 10
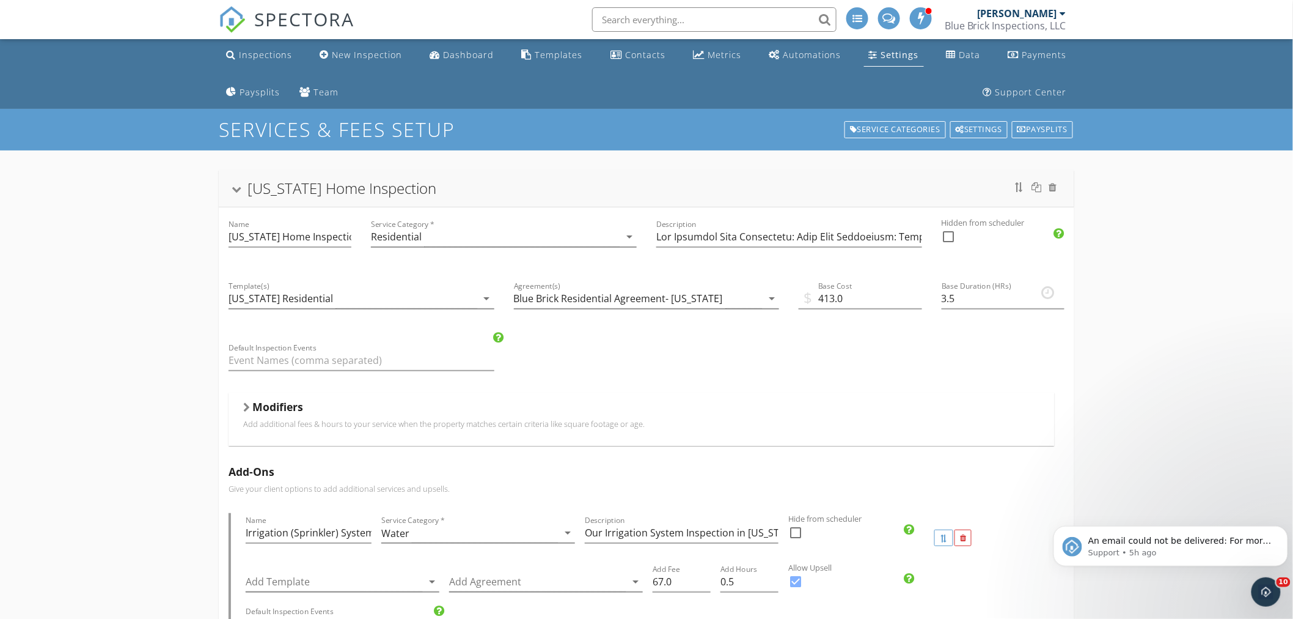
click at [243, 408] on div at bounding box center [246, 407] width 7 height 10
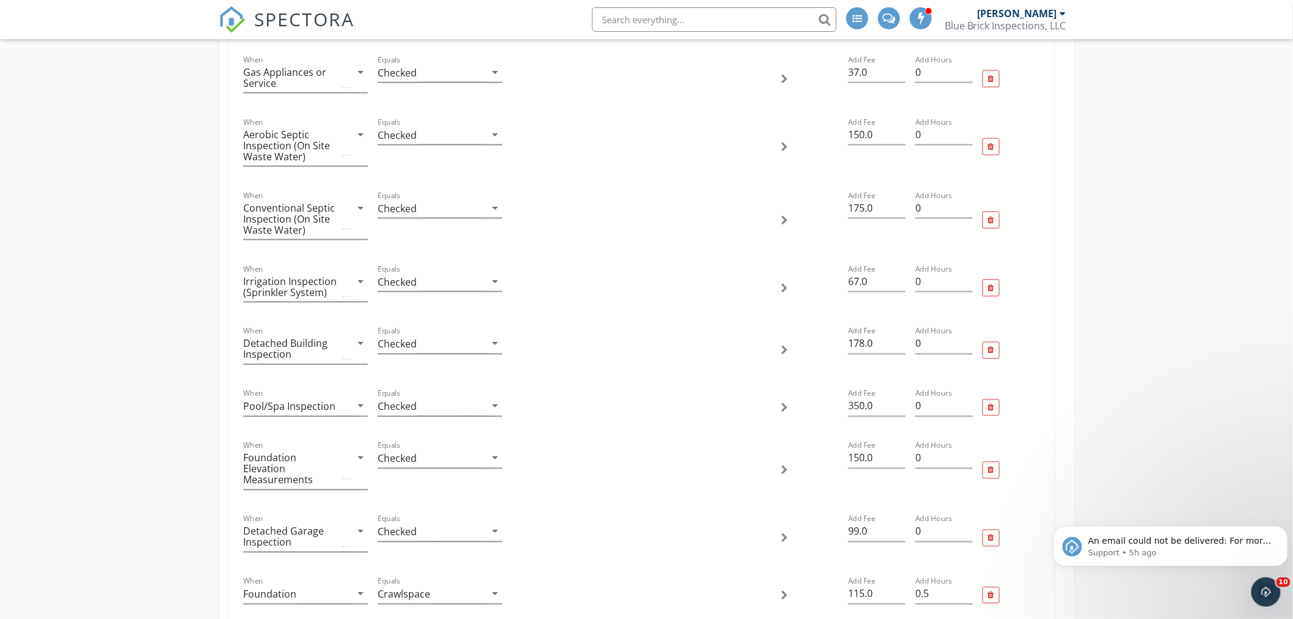
scroll to position [679, 0]
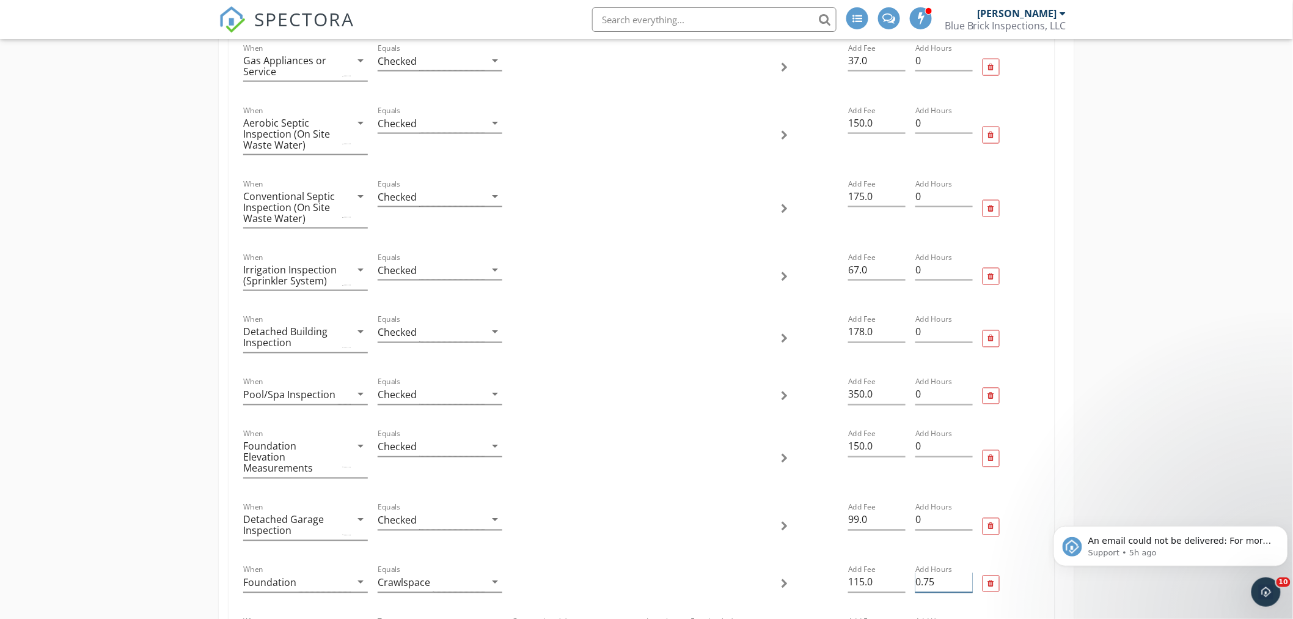
type input "0.75"
click at [968, 572] on input "0.75" at bounding box center [944, 582] width 57 height 20
click at [335, 578] on div "Foundation" at bounding box center [297, 582] width 108 height 20
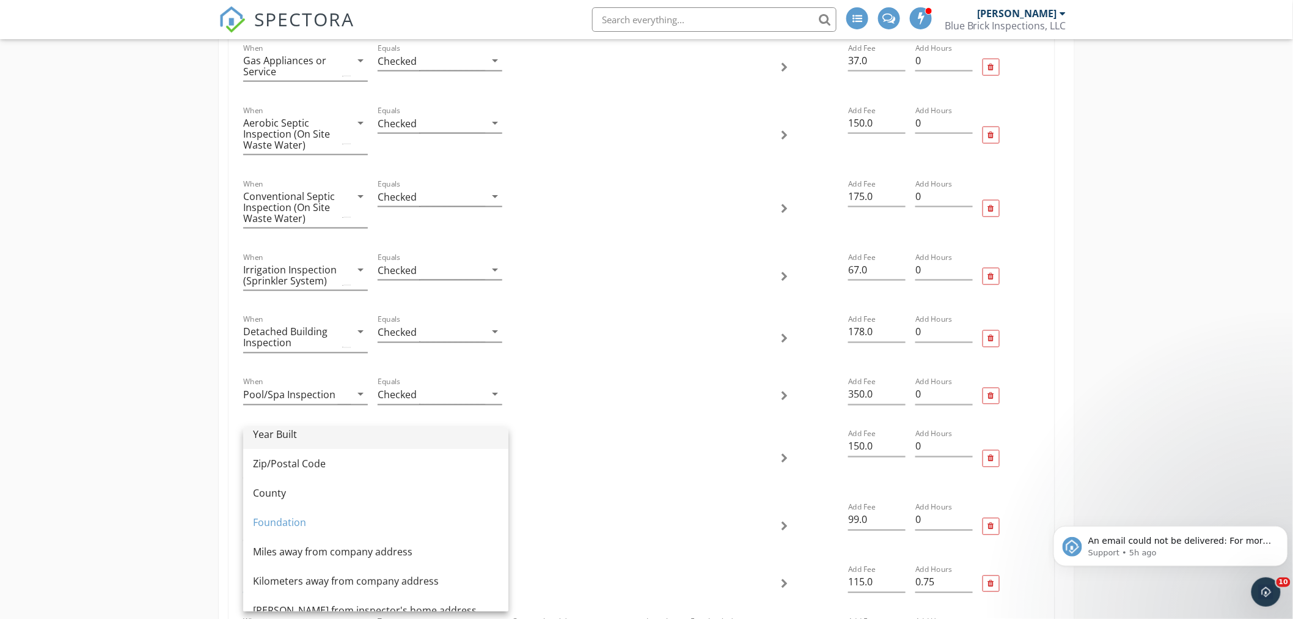
scroll to position [68, 0]
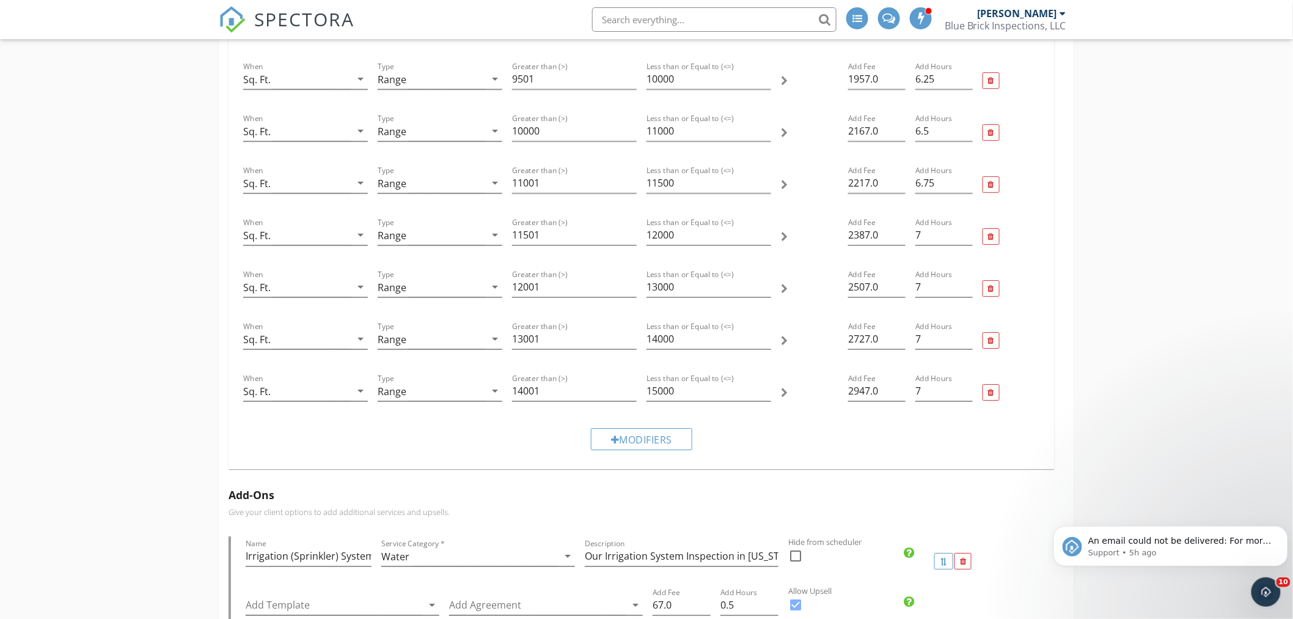
scroll to position [3395, 0]
click at [642, 432] on div "Modifiers" at bounding box center [641, 438] width 101 height 22
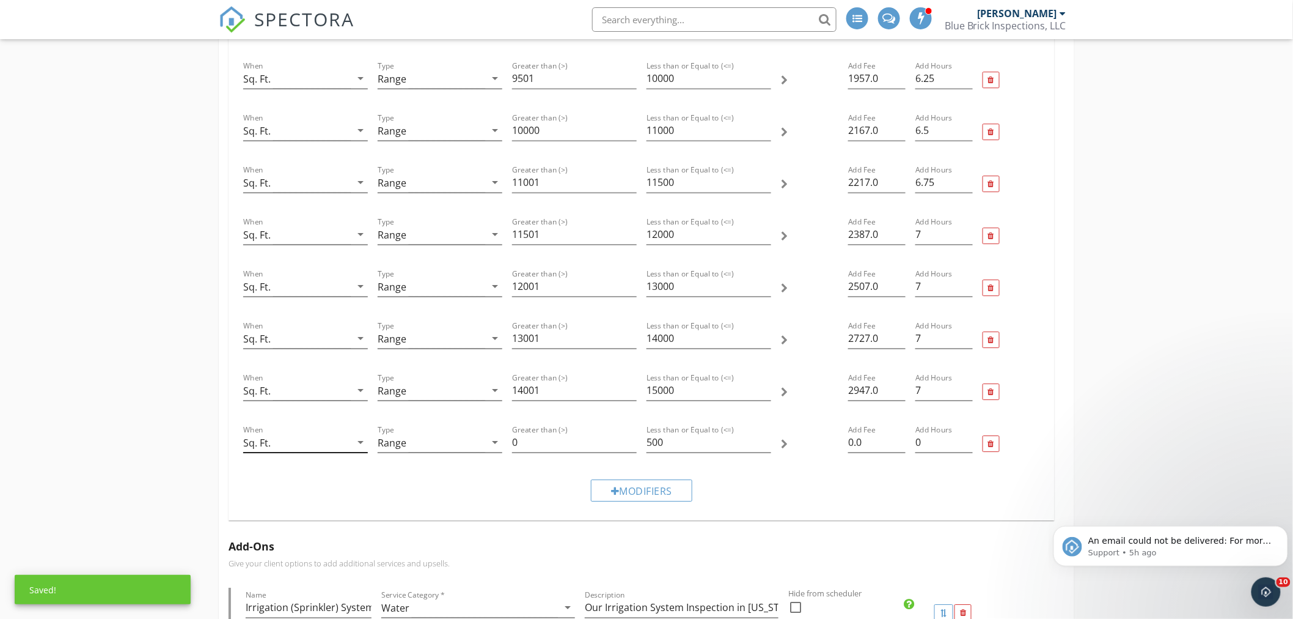
click at [284, 432] on div "Sq. Ft." at bounding box center [297, 442] width 108 height 20
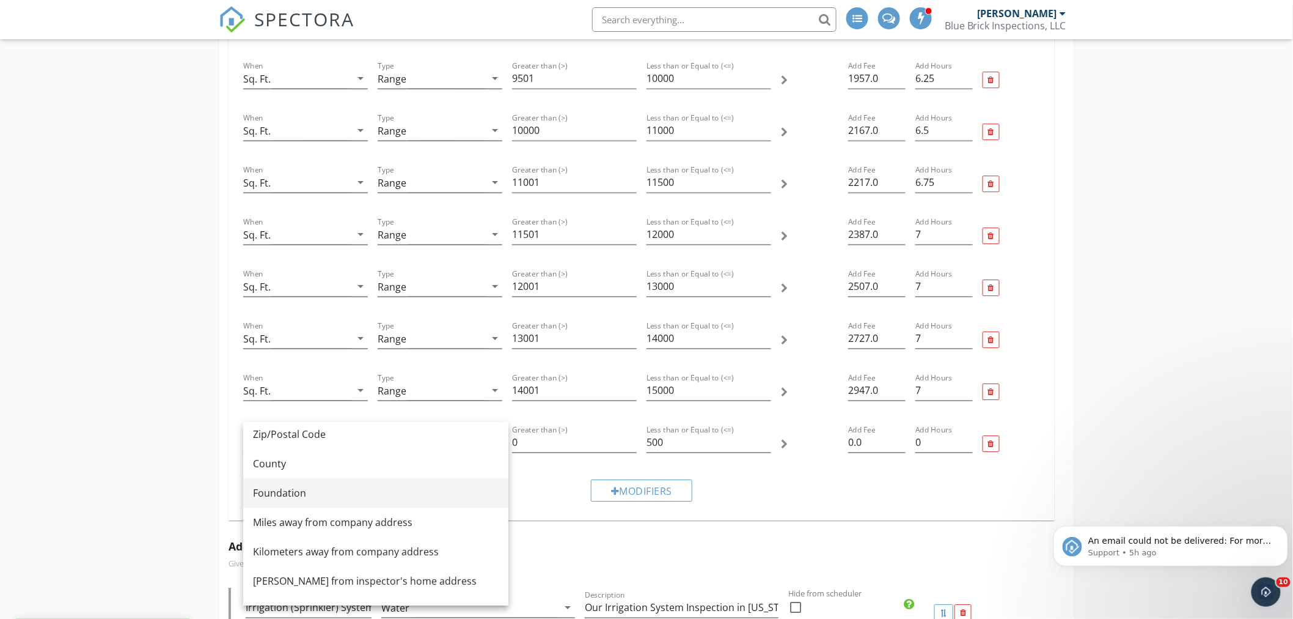
scroll to position [136, 0]
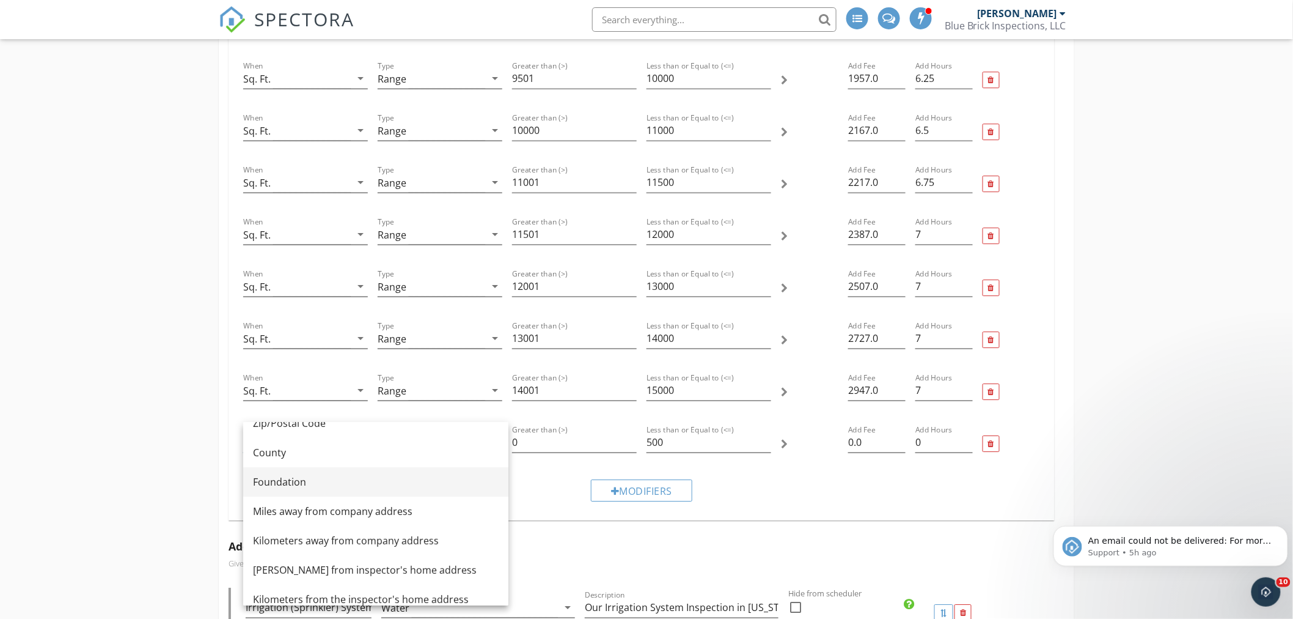
click at [288, 482] on div "Foundation" at bounding box center [376, 481] width 246 height 15
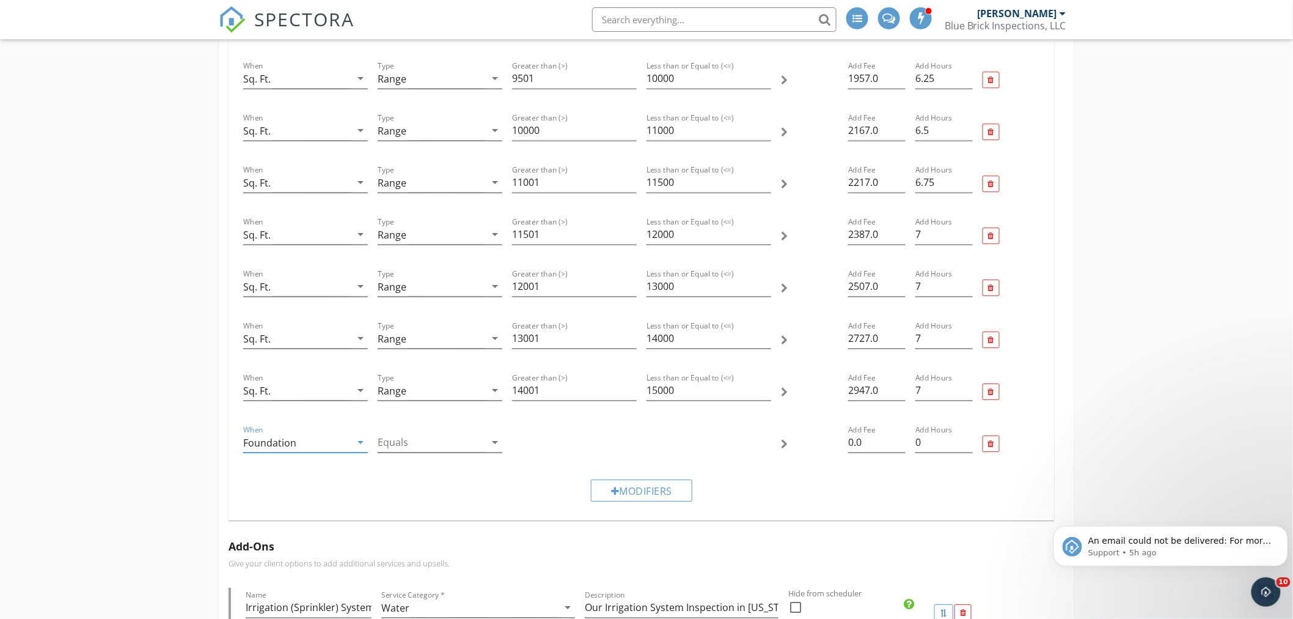
click at [400, 435] on div at bounding box center [432, 442] width 108 height 20
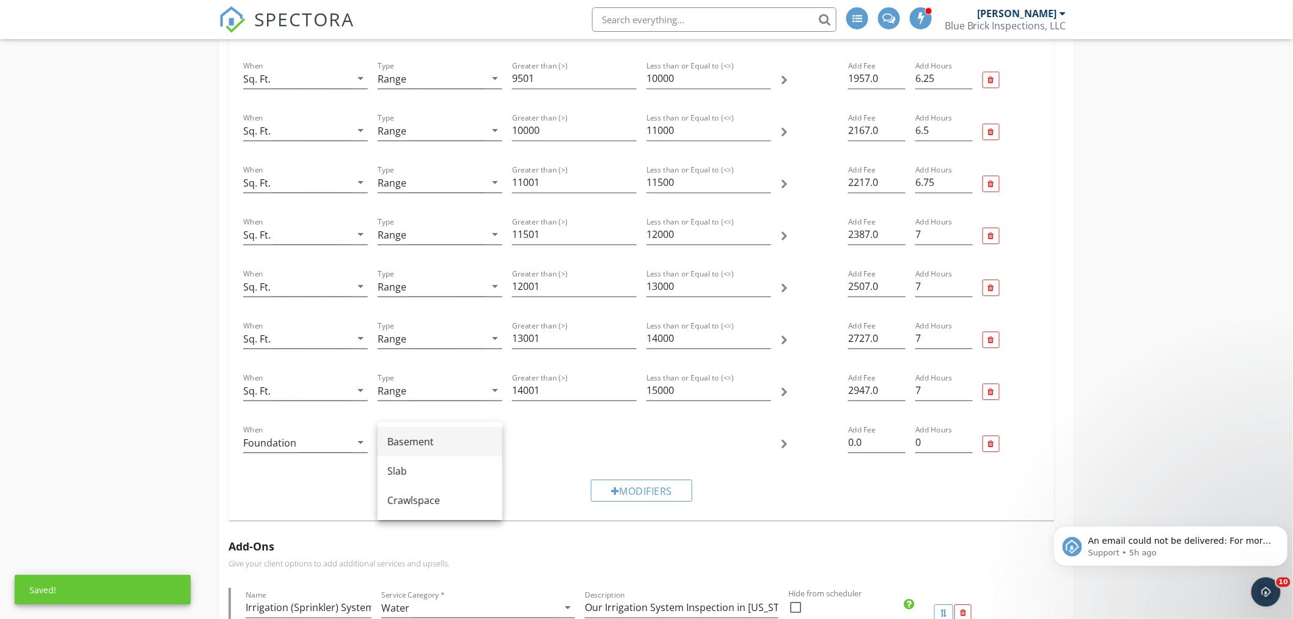
click at [404, 448] on div "Basement" at bounding box center [440, 441] width 105 height 29
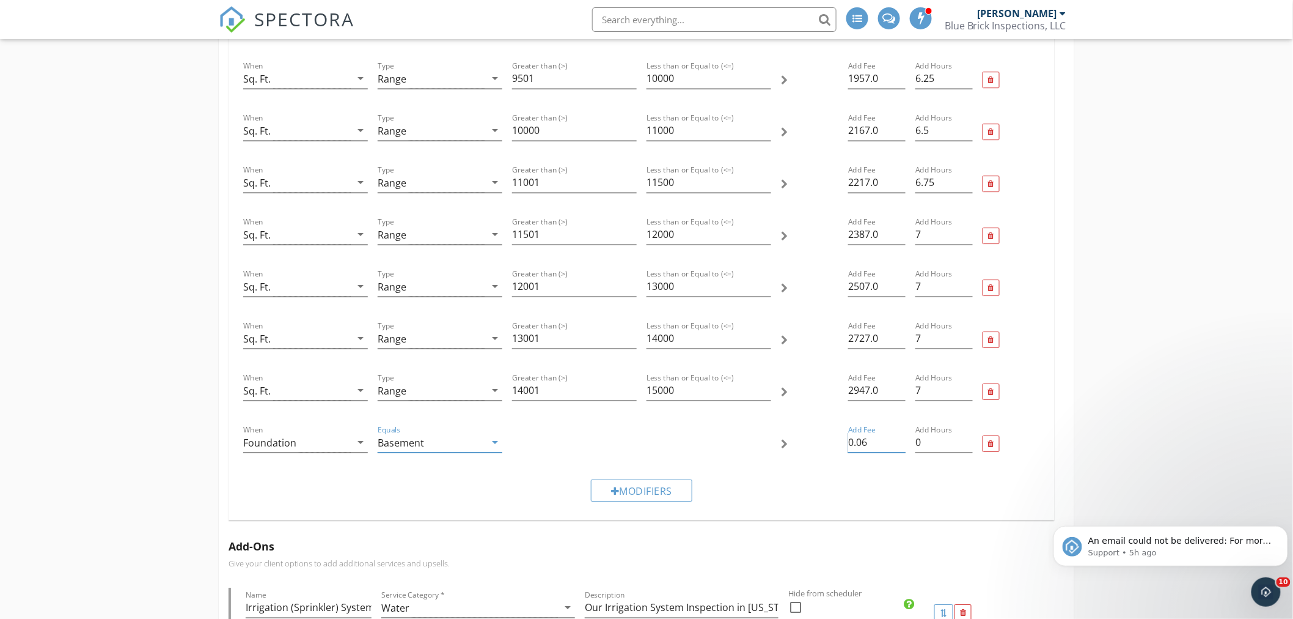
click at [900, 432] on input "0.06" at bounding box center [876, 442] width 57 height 20
drag, startPoint x: 881, startPoint y: 434, endPoint x: 827, endPoint y: 438, distance: 54.5
click at [827, 438] on div "When Foundation arrow_drop_down Equals Basement arrow_drop_down Add Fee 0.06 Ad…" at bounding box center [641, 443] width 807 height 52
type input "120"
click at [968, 432] on input "0.25" at bounding box center [944, 442] width 57 height 20
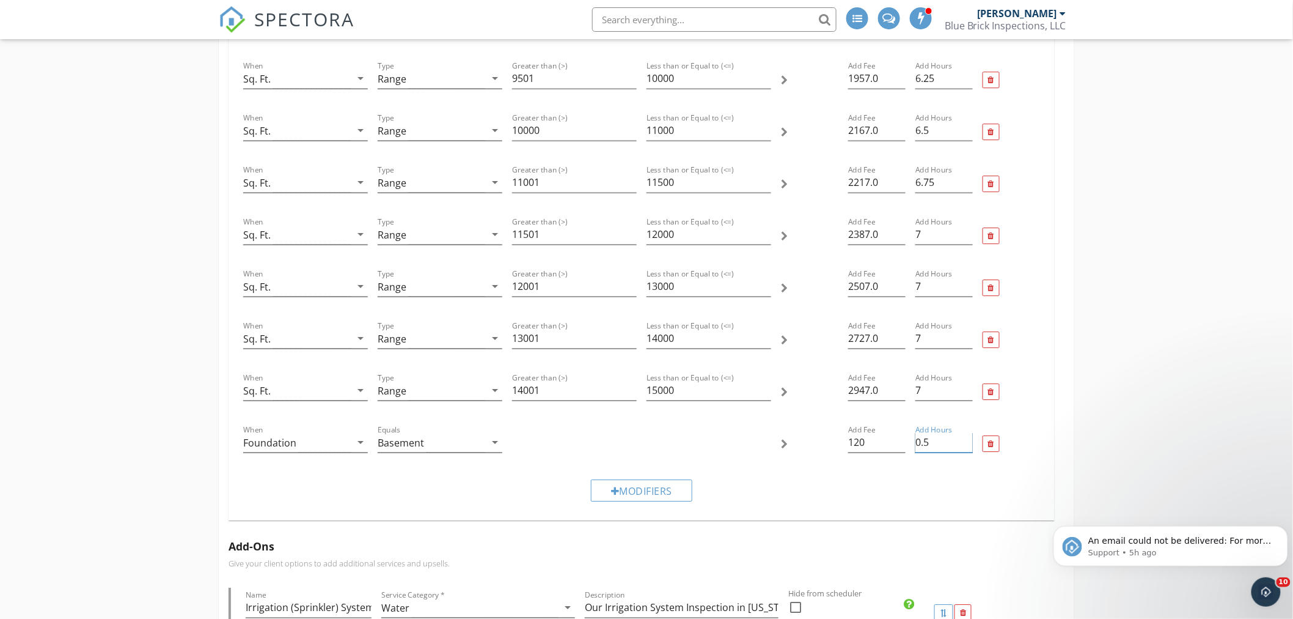
type input "0.5"
click at [968, 432] on input "0.5" at bounding box center [944, 442] width 57 height 20
click at [845, 491] on div "Modifiers" at bounding box center [641, 489] width 807 height 41
click at [1106, 441] on div "Texas Home Inspection Name Texas Home Inspection Service Category * Residential…" at bounding box center [646, 458] width 1293 height 7406
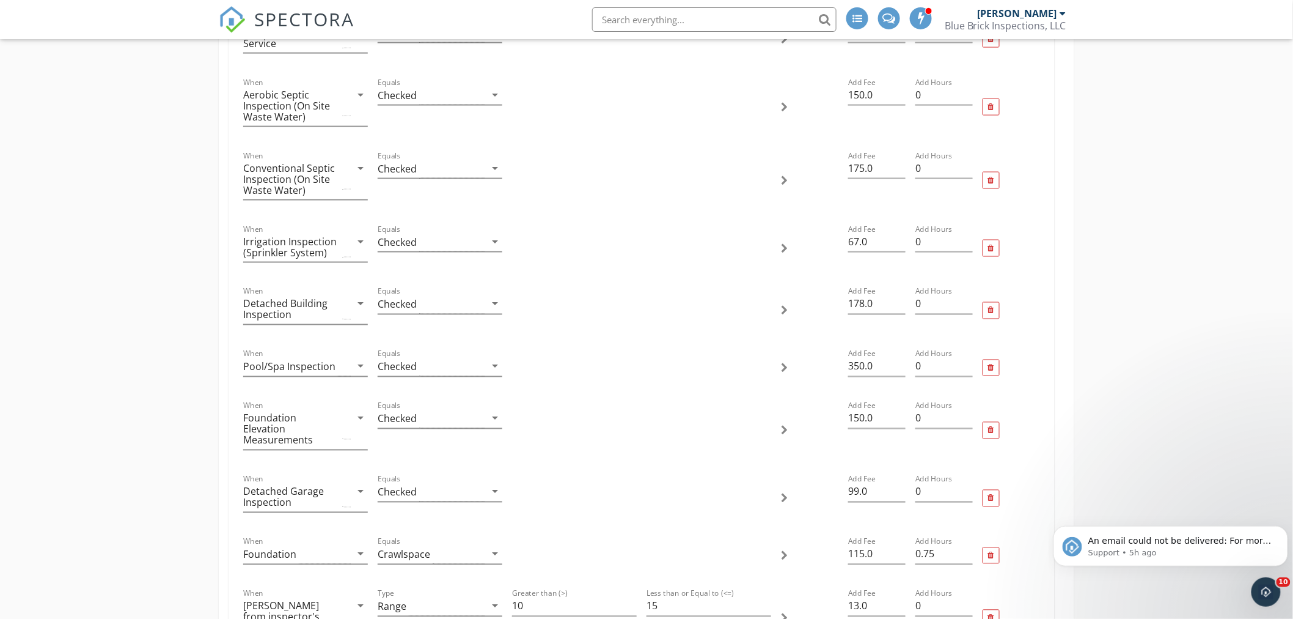
scroll to position [679, 0]
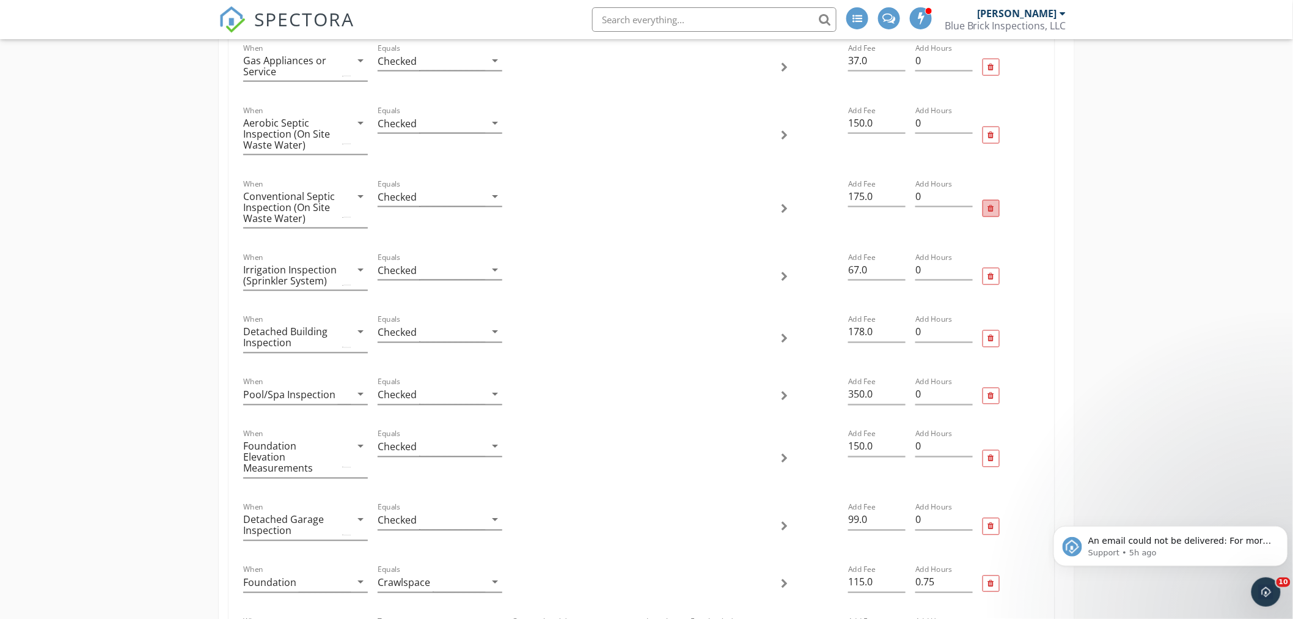
click at [988, 210] on div at bounding box center [991, 209] width 6 height 8
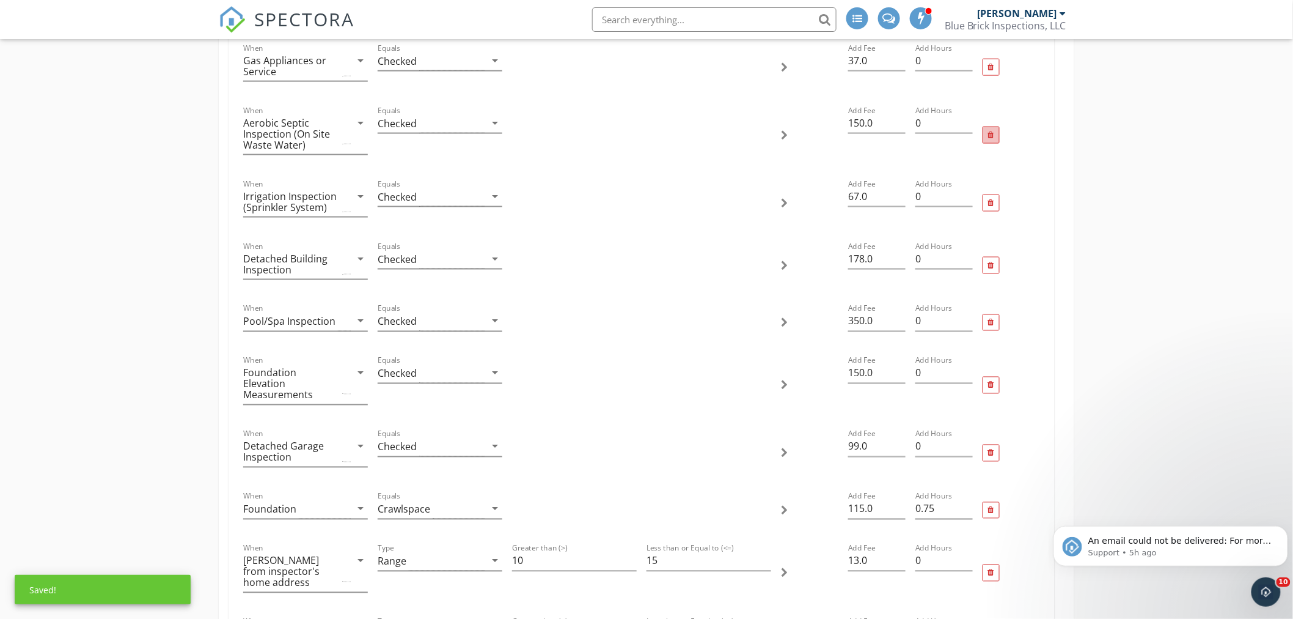
click at [989, 131] on div at bounding box center [991, 135] width 6 height 8
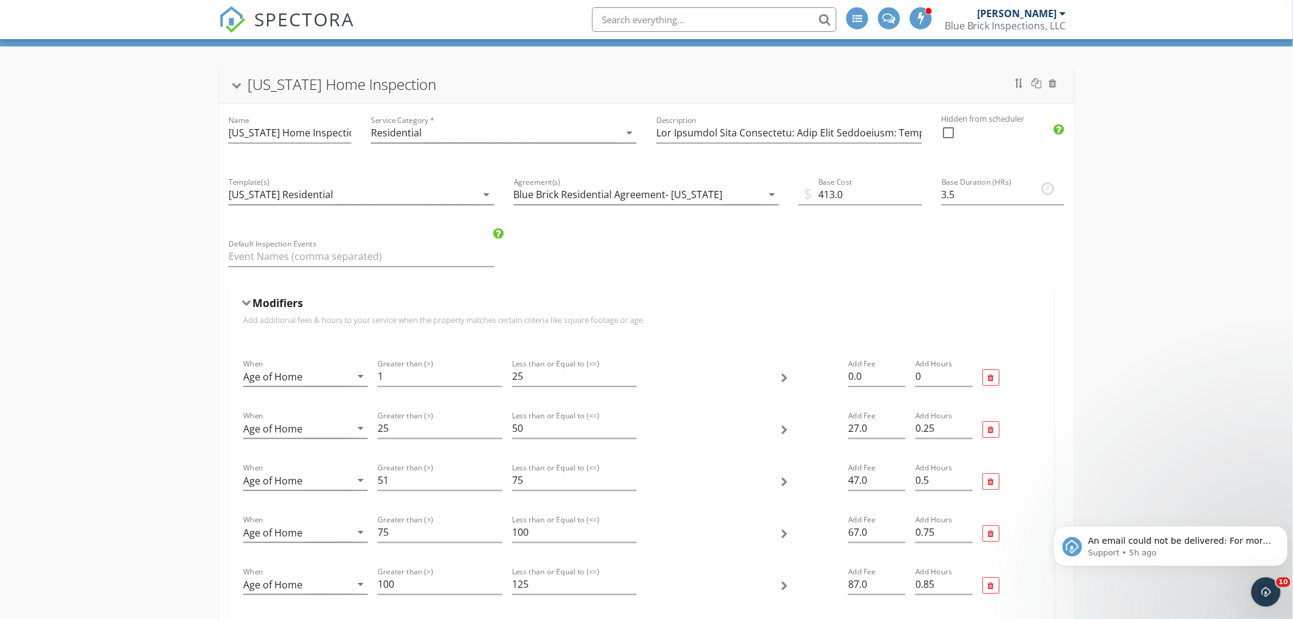
scroll to position [0, 0]
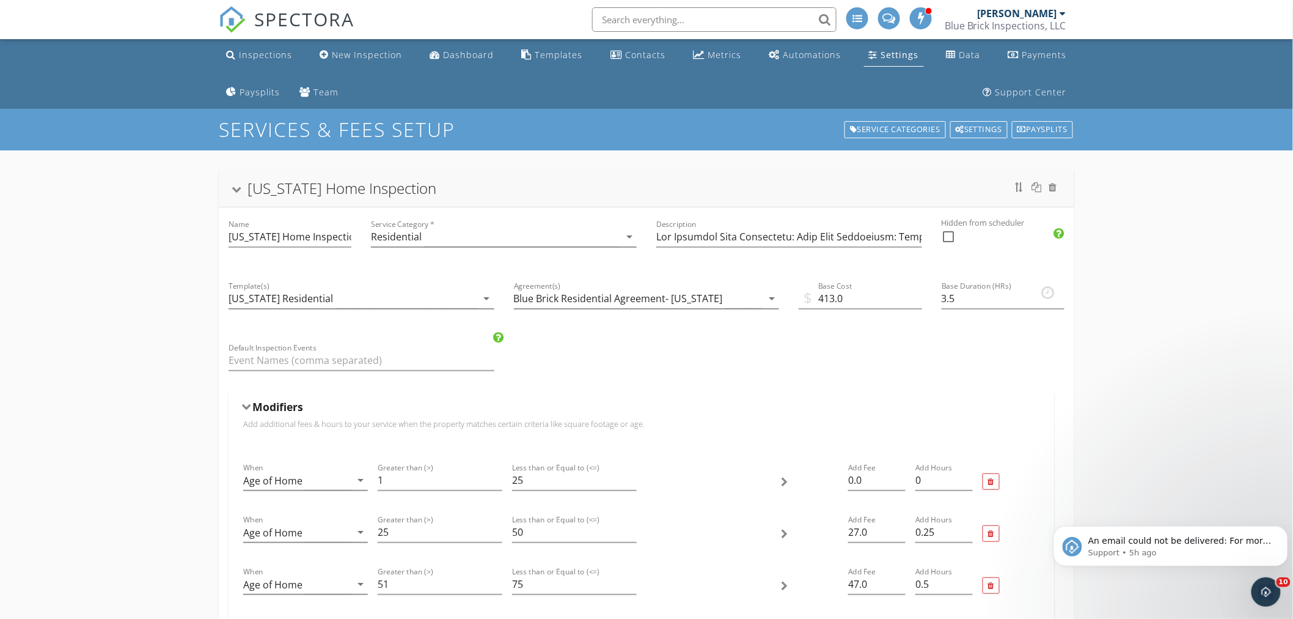
click at [869, 53] on div "Settings" at bounding box center [873, 55] width 9 height 10
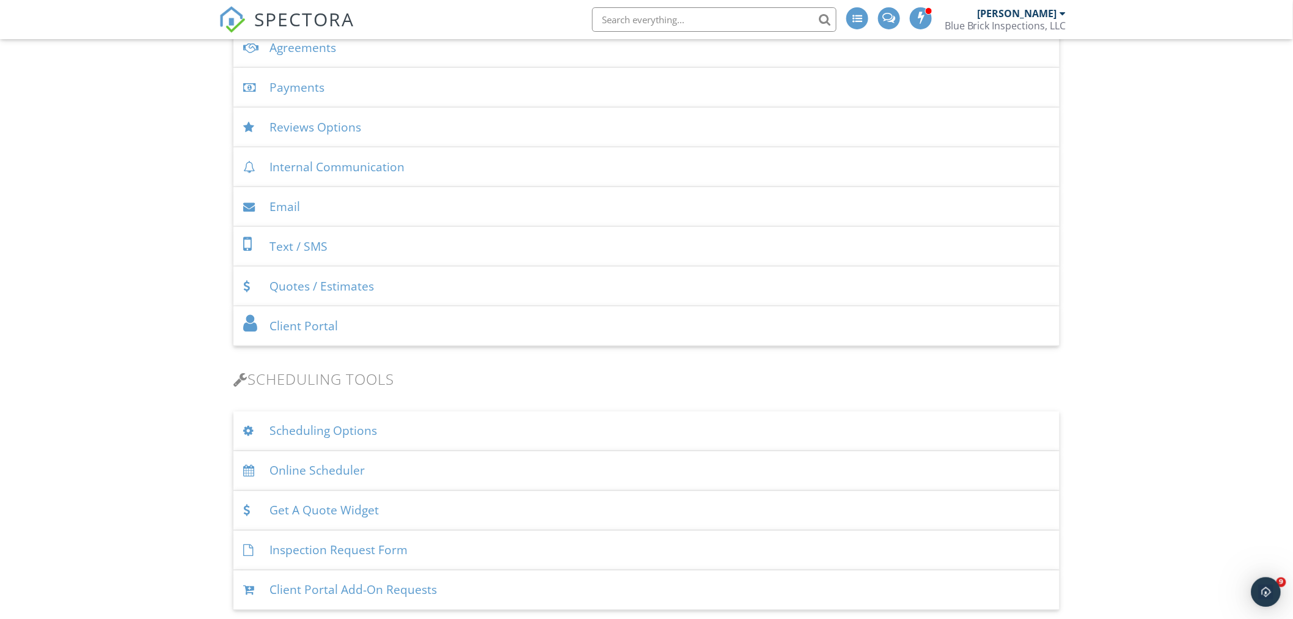
click at [294, 435] on div "Scheduling Options" at bounding box center [646, 431] width 826 height 40
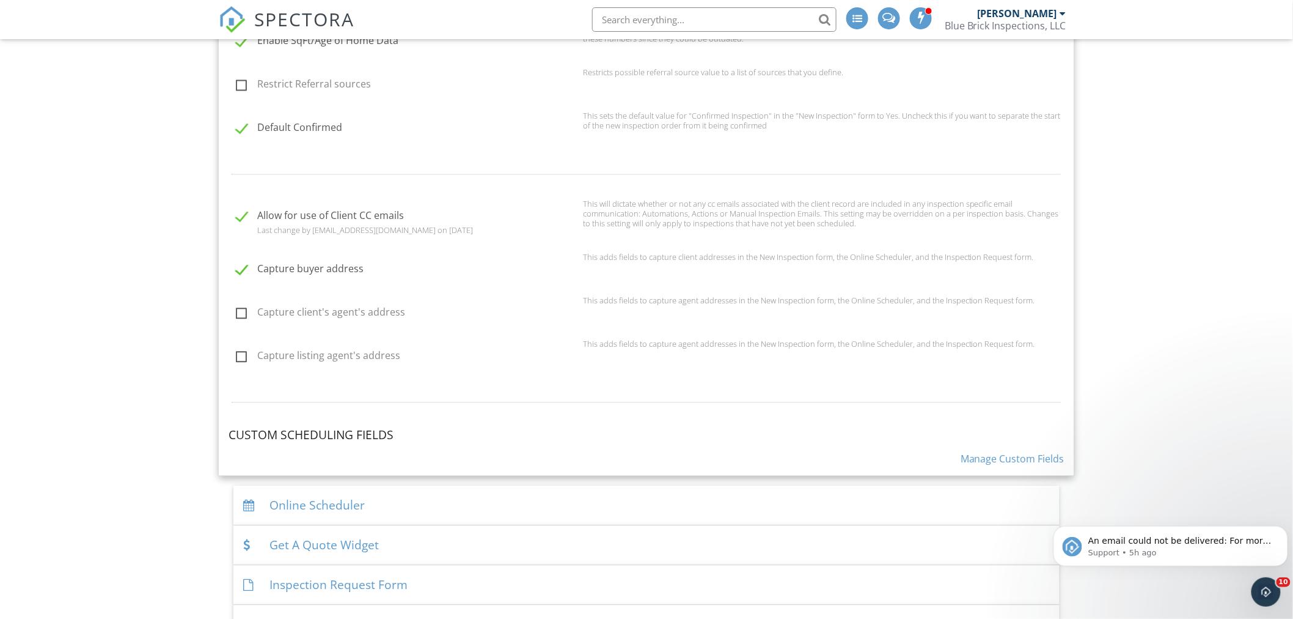
click at [1025, 460] on link "Manage Custom Fields" at bounding box center [1013, 458] width 104 height 13
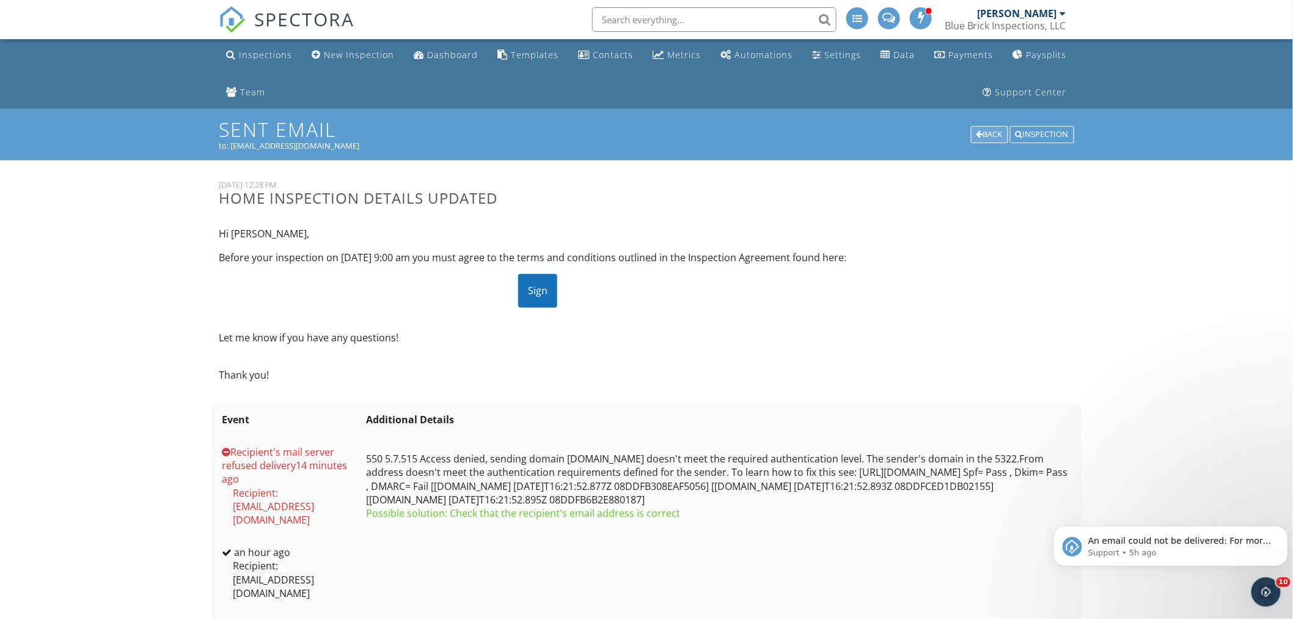
click at [987, 133] on div "Back" at bounding box center [989, 134] width 37 height 17
click at [1282, 530] on icon "Dismiss notification" at bounding box center [1284, 528] width 4 height 4
